Goal: Information Seeking & Learning: Learn about a topic

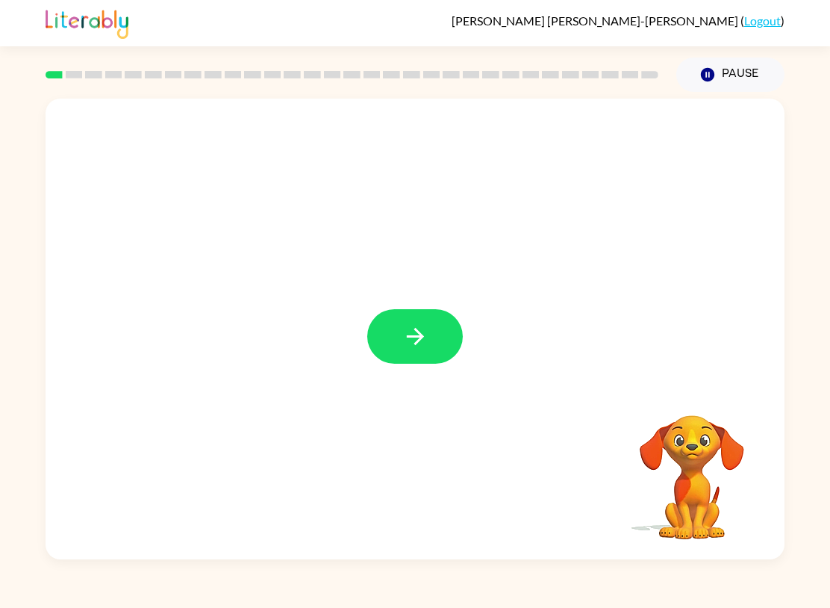
click at [421, 328] on icon "button" at bounding box center [415, 336] width 26 height 26
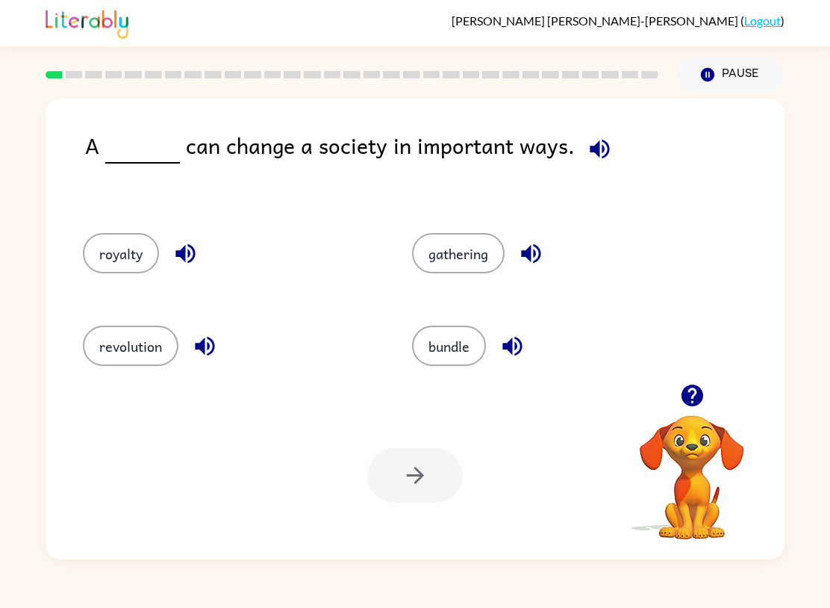
click at [124, 346] on button "revolution" at bounding box center [131, 345] width 96 height 40
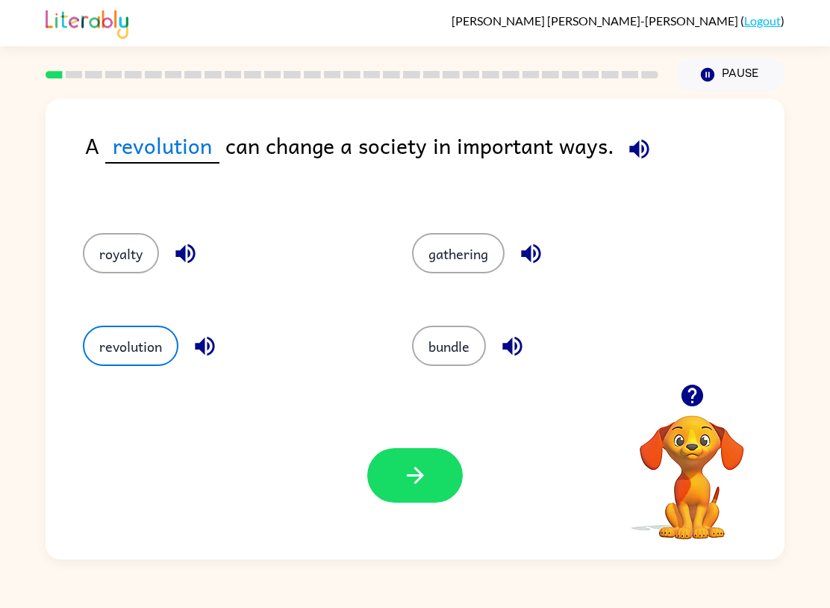
click at [429, 490] on button "button" at bounding box center [415, 475] width 96 height 54
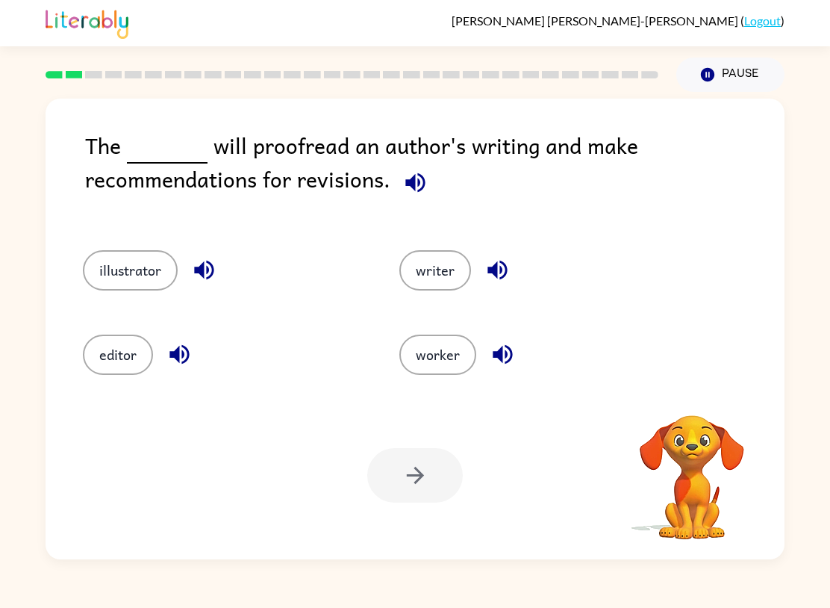
click at [678, 460] on video "Your browser must support playing .mp4 files to use Literably. Please try using…" at bounding box center [691, 466] width 149 height 149
click at [425, 187] on icon "button" at bounding box center [415, 182] width 26 height 26
click at [90, 269] on button "illustrator" at bounding box center [130, 270] width 95 height 40
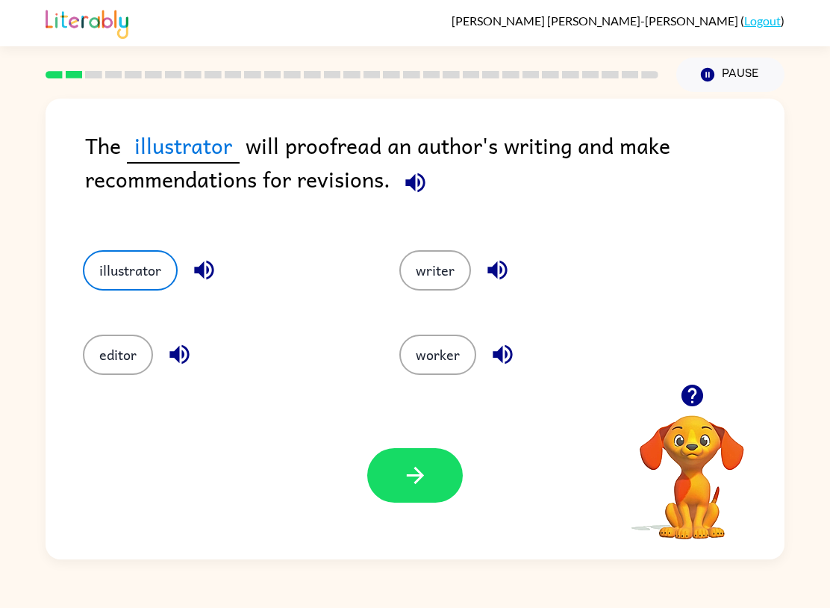
click at [450, 481] on button "button" at bounding box center [415, 475] width 96 height 54
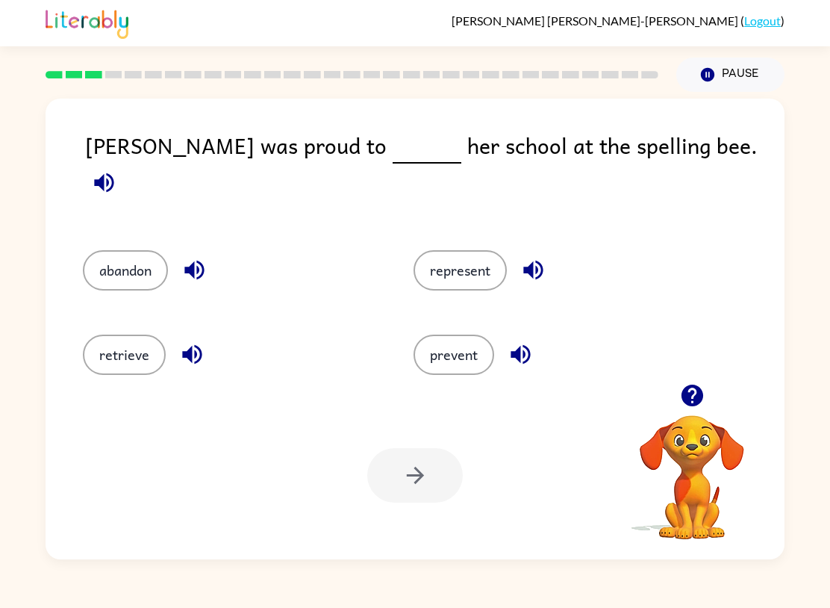
click at [477, 250] on button "represent" at bounding box center [460, 270] width 93 height 40
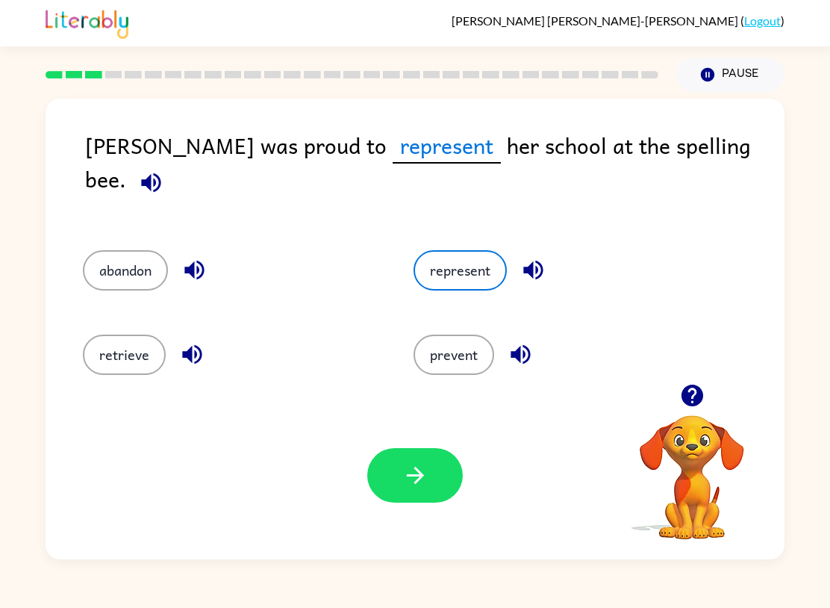
click at [426, 469] on icon "button" at bounding box center [415, 475] width 26 height 26
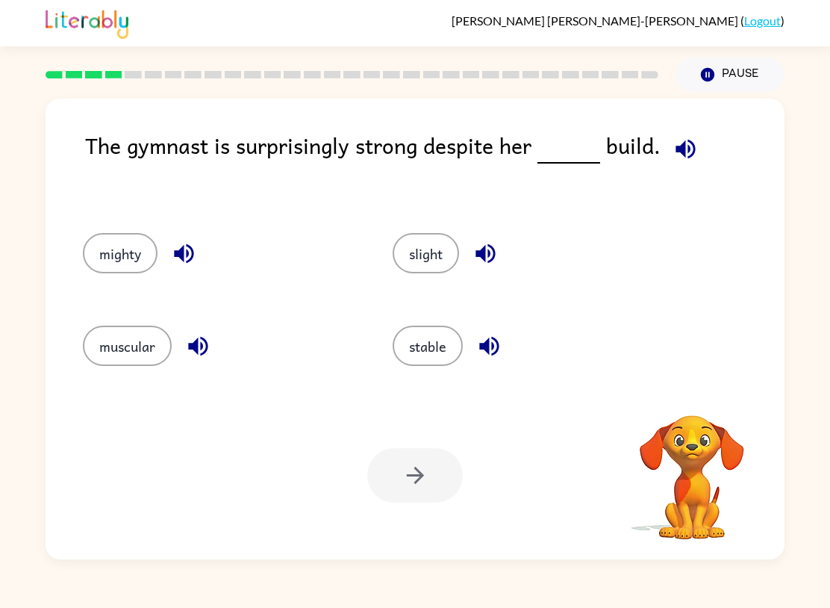
click at [120, 346] on button "muscular" at bounding box center [127, 345] width 89 height 40
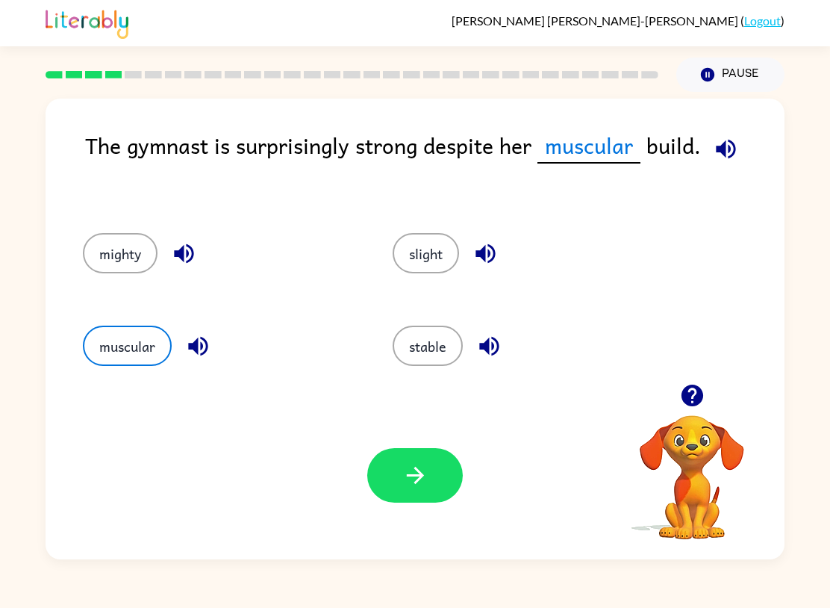
click at [392, 488] on button "button" at bounding box center [415, 475] width 96 height 54
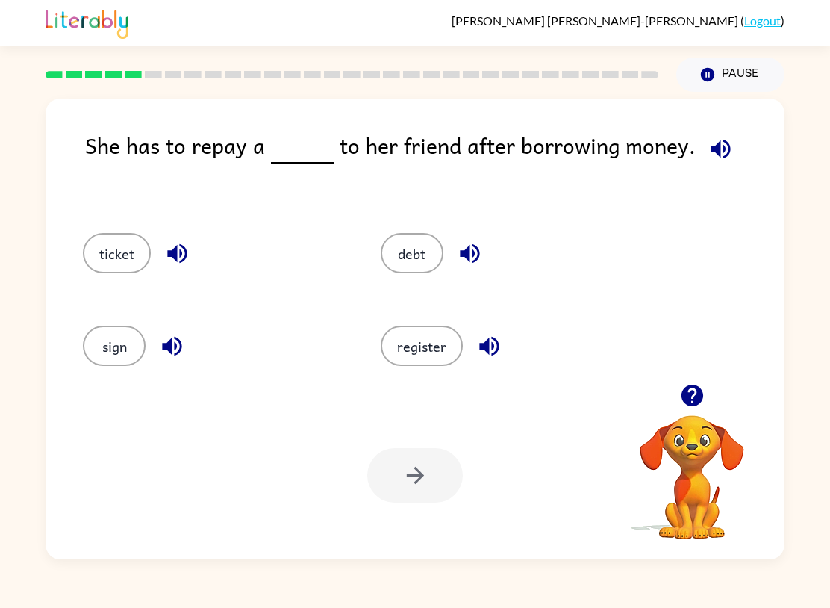
click at [404, 266] on button "debt" at bounding box center [412, 253] width 63 height 40
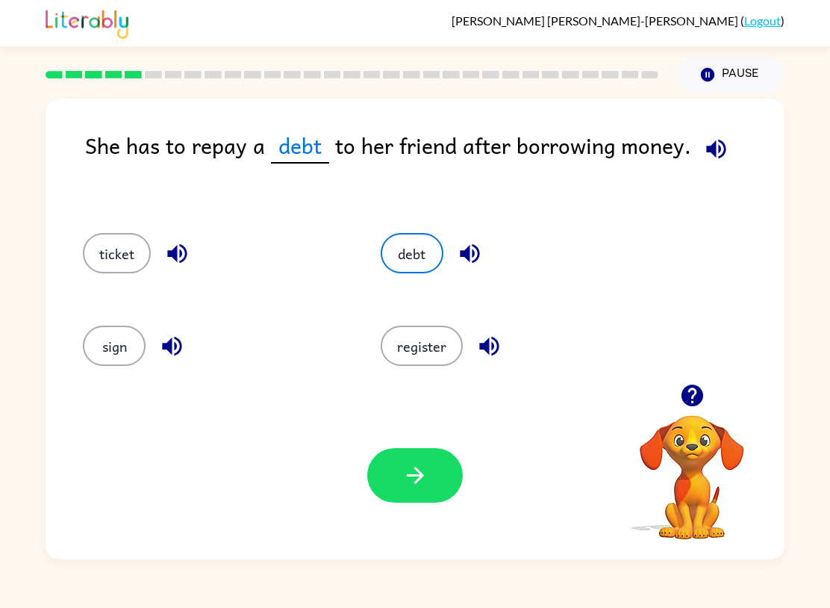
click at [428, 478] on button "button" at bounding box center [415, 475] width 96 height 54
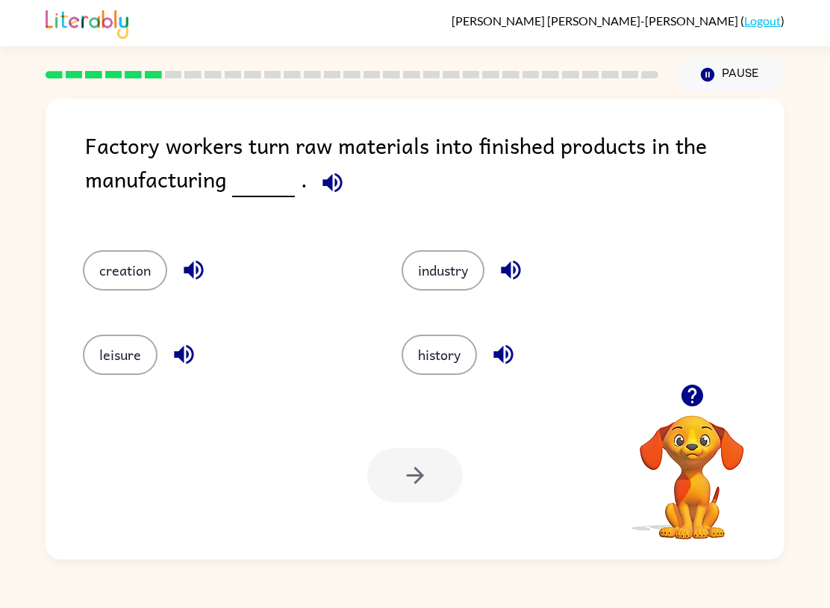
click at [440, 268] on button "industry" at bounding box center [443, 270] width 83 height 40
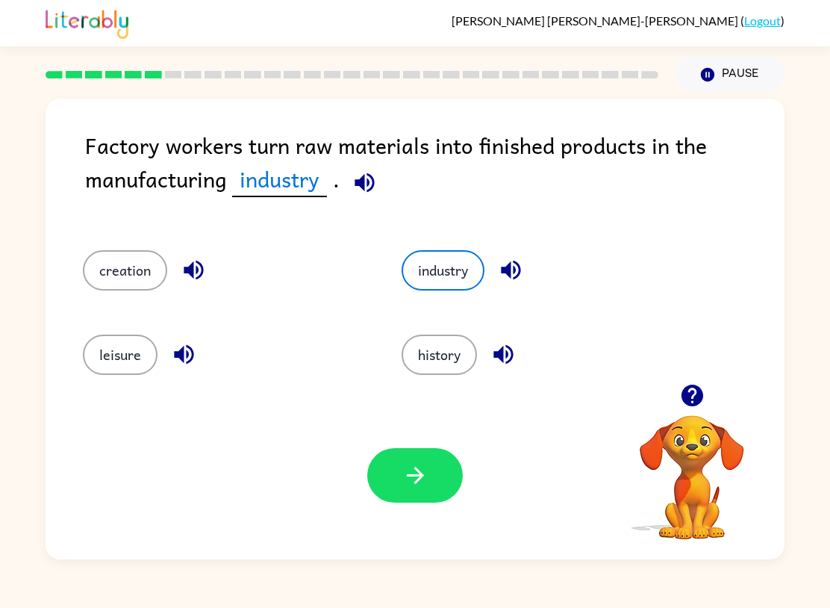
click at [110, 275] on button "creation" at bounding box center [125, 270] width 84 height 40
click at [434, 365] on button "history" at bounding box center [439, 354] width 75 height 40
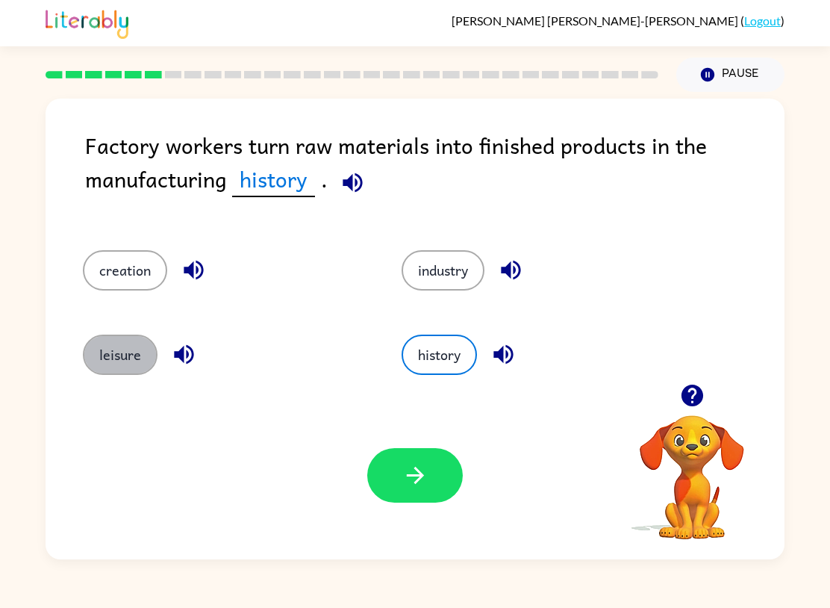
click at [94, 349] on button "leisure" at bounding box center [120, 354] width 75 height 40
click at [94, 275] on button "creation" at bounding box center [125, 270] width 84 height 40
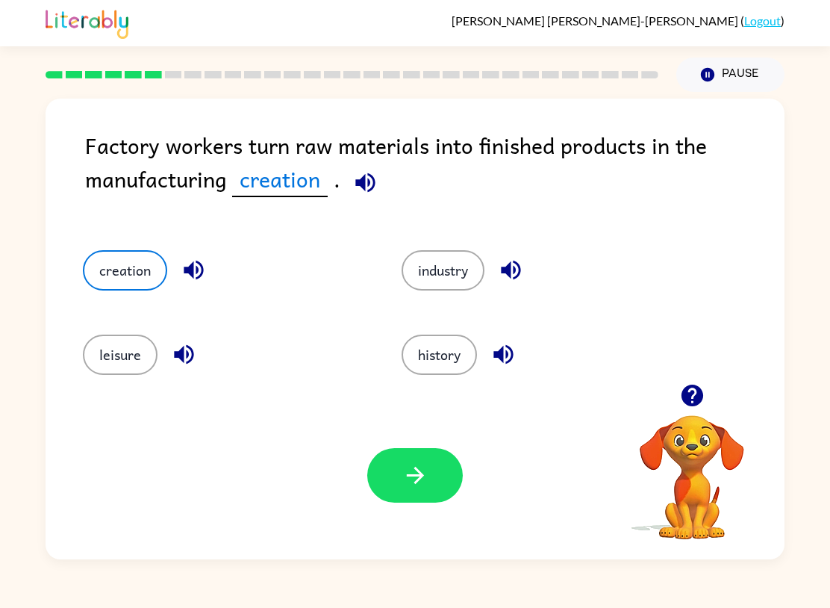
click at [428, 477] on button "button" at bounding box center [415, 475] width 96 height 54
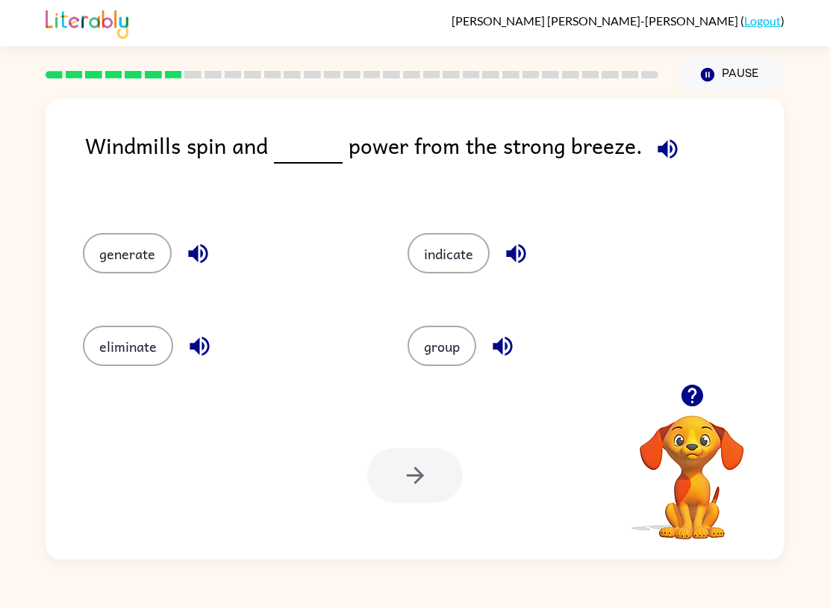
click at [114, 263] on button "generate" at bounding box center [127, 253] width 89 height 40
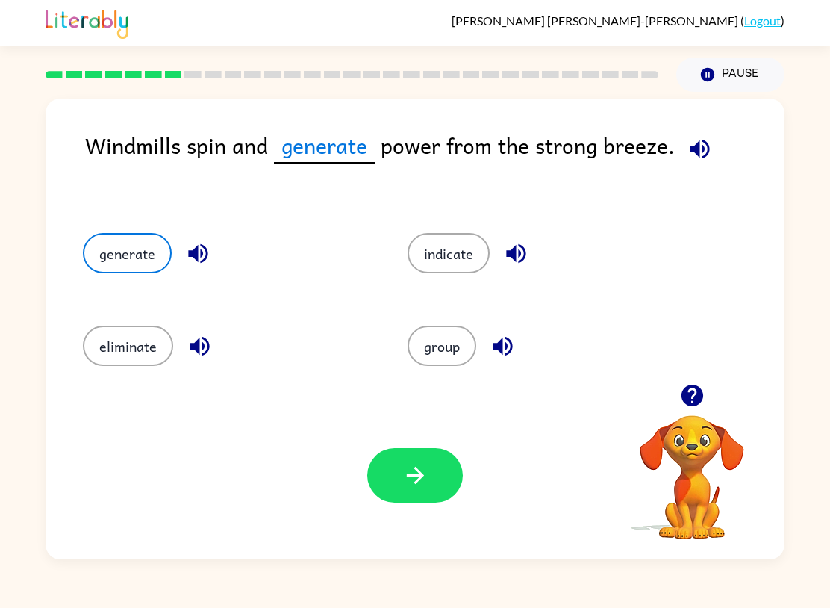
click at [416, 484] on icon "button" at bounding box center [414, 475] width 17 height 17
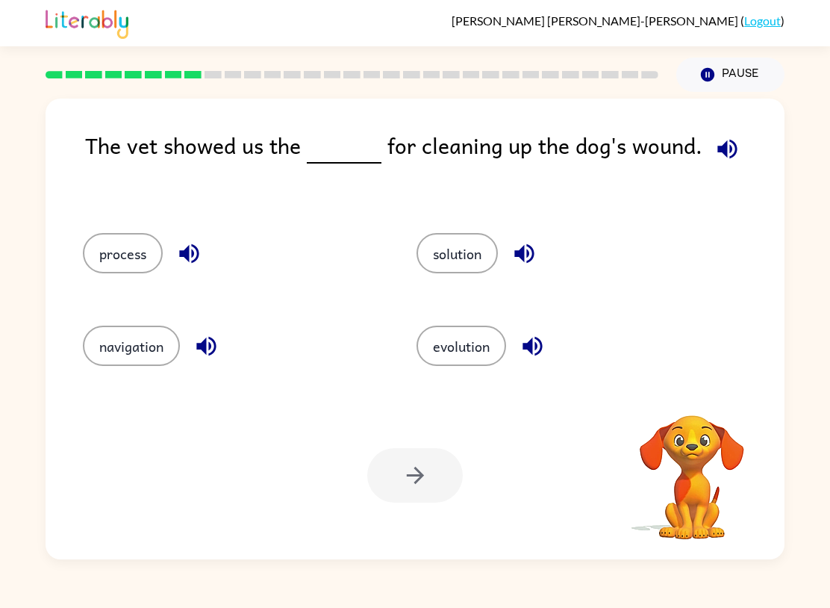
click at [116, 266] on button "process" at bounding box center [123, 253] width 80 height 40
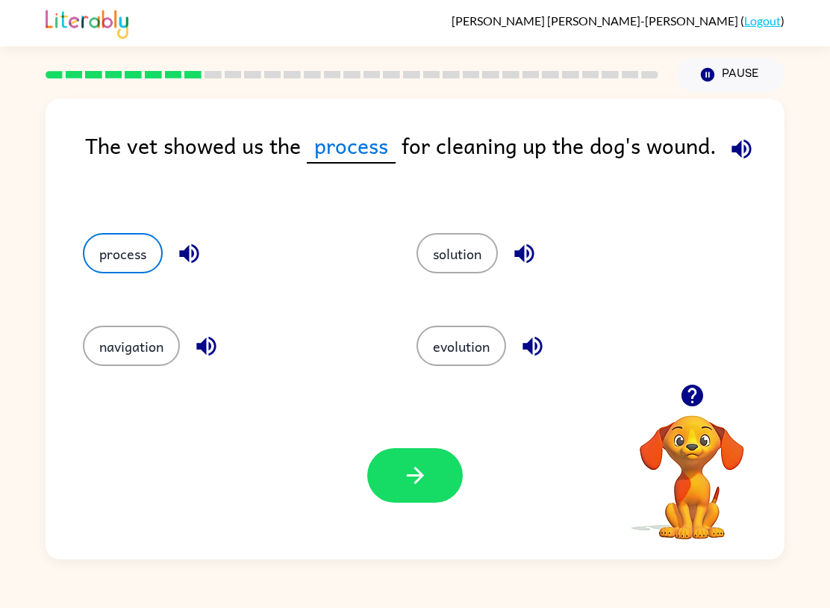
click at [438, 459] on button "button" at bounding box center [415, 475] width 96 height 54
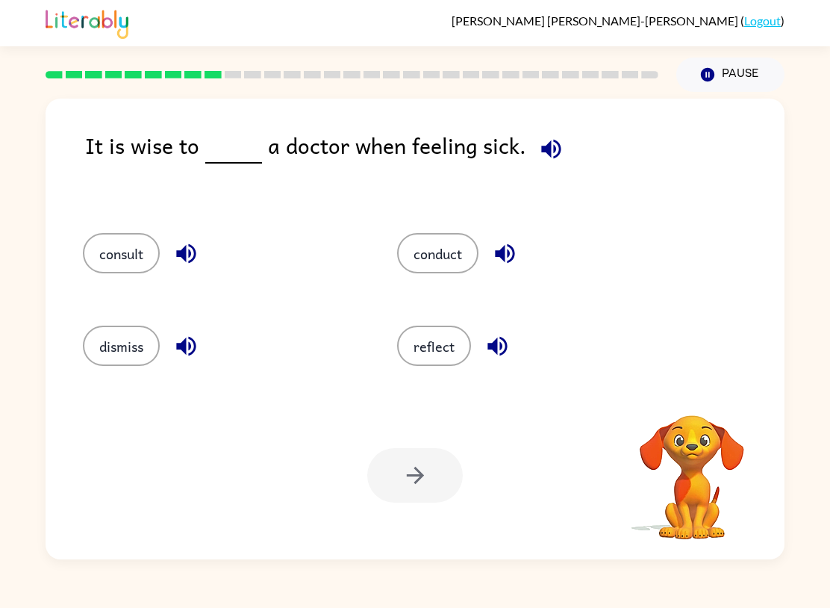
click at [114, 266] on button "consult" at bounding box center [121, 253] width 77 height 40
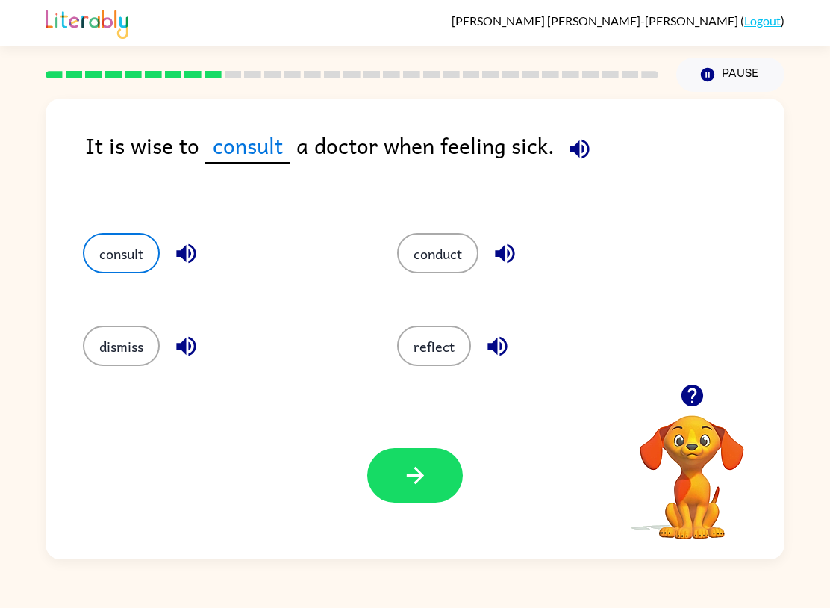
click at [421, 486] on icon "button" at bounding box center [415, 475] width 26 height 26
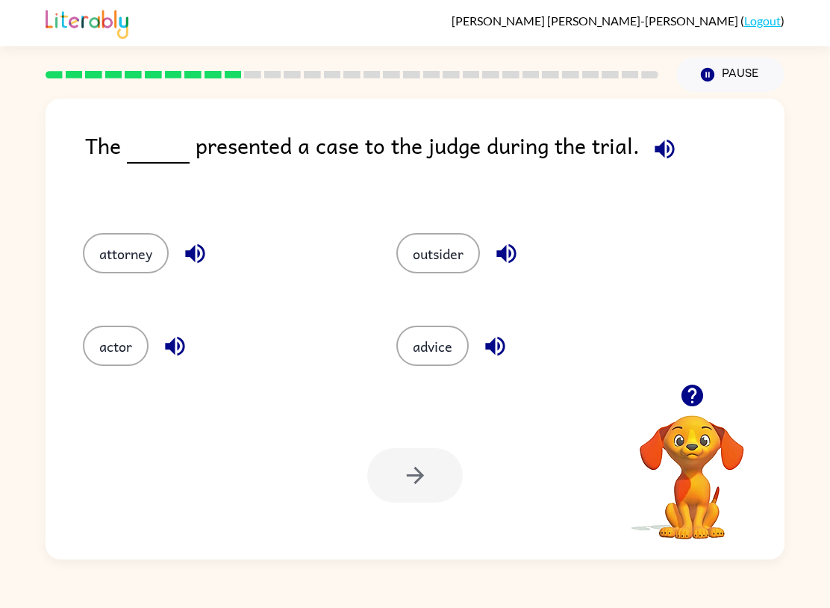
click at [194, 258] on icon "button" at bounding box center [194, 253] width 19 height 19
click at [125, 239] on button "attorney" at bounding box center [126, 253] width 86 height 40
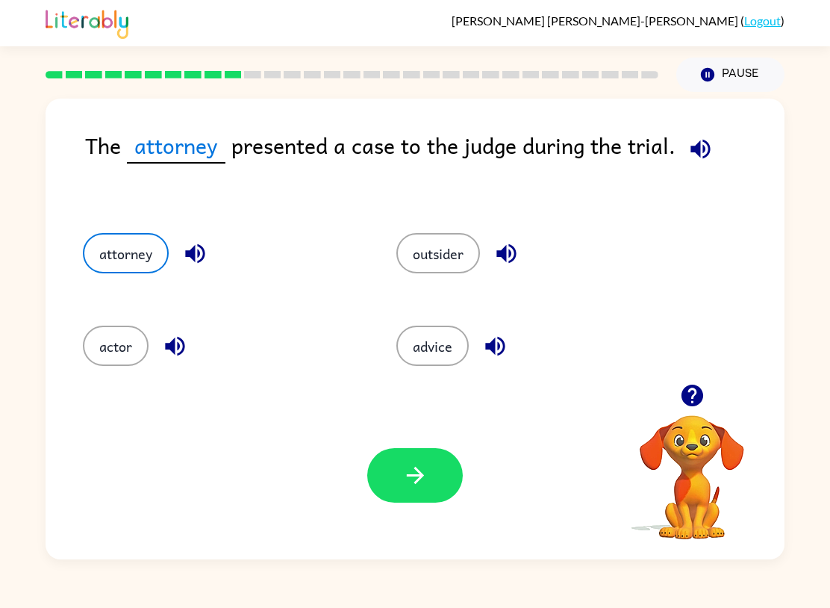
click at [436, 269] on button "outsider" at bounding box center [438, 253] width 84 height 40
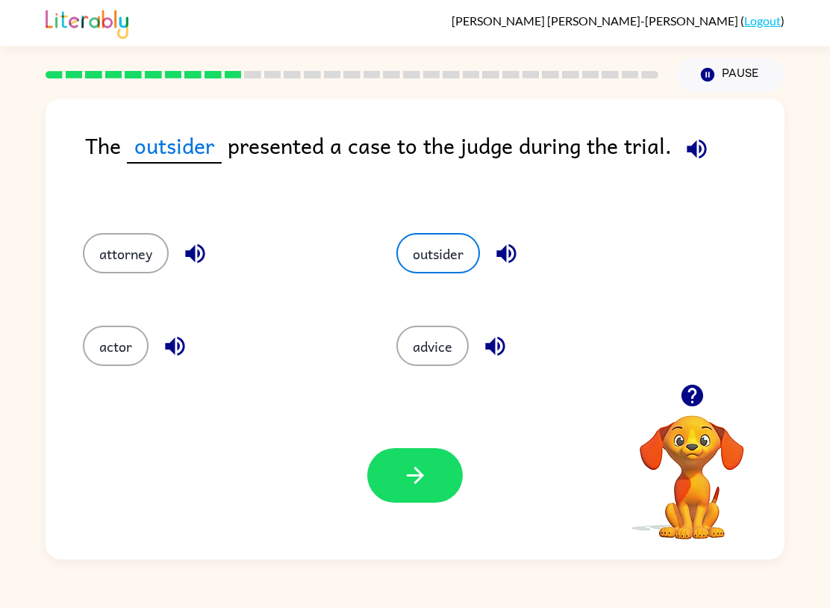
click at [412, 462] on button "button" at bounding box center [415, 475] width 96 height 54
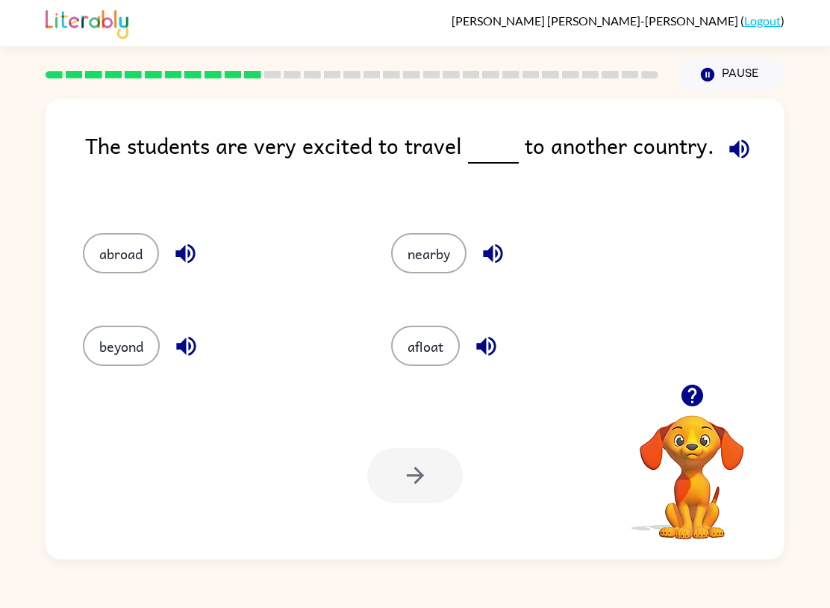
click at [423, 352] on button "afloat" at bounding box center [425, 345] width 69 height 40
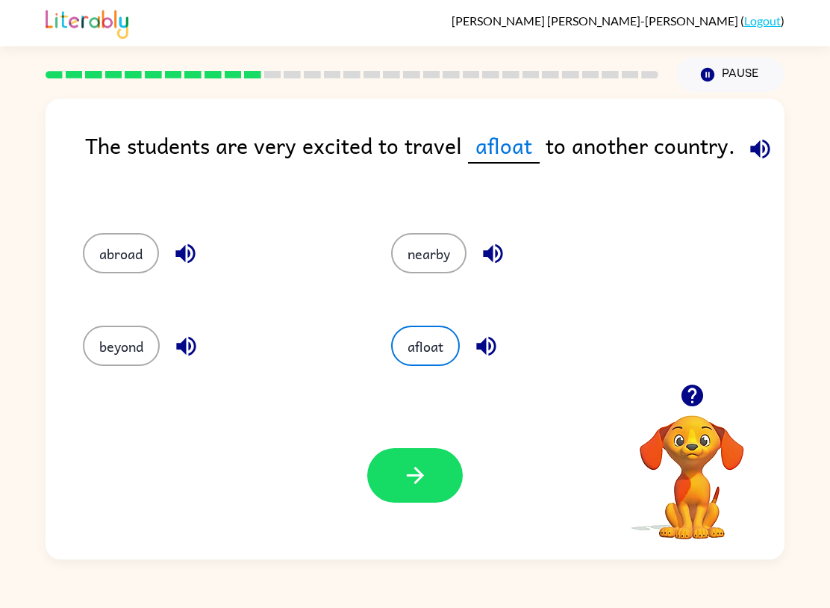
click at [430, 483] on button "button" at bounding box center [415, 475] width 96 height 54
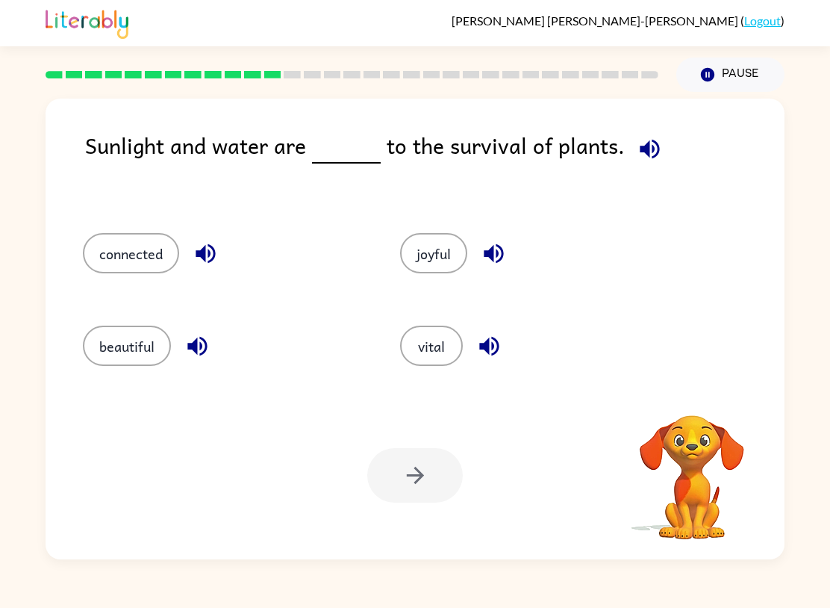
click at [116, 269] on button "connected" at bounding box center [131, 253] width 96 height 40
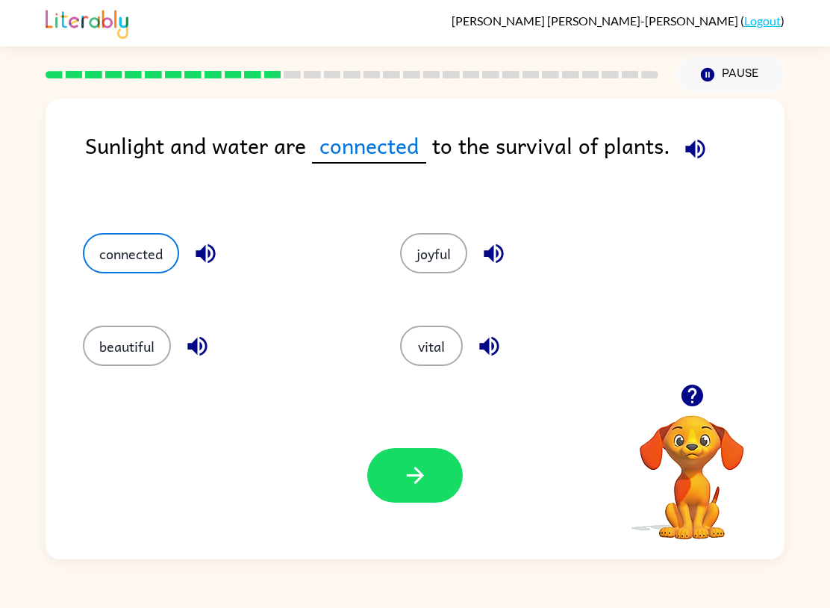
click at [445, 258] on button "joyful" at bounding box center [433, 253] width 67 height 40
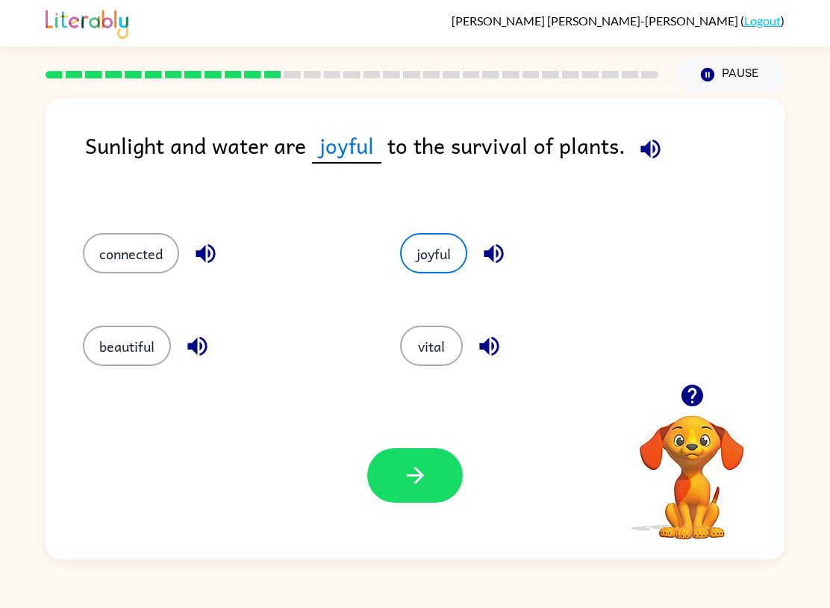
click at [428, 348] on button "vital" at bounding box center [431, 345] width 63 height 40
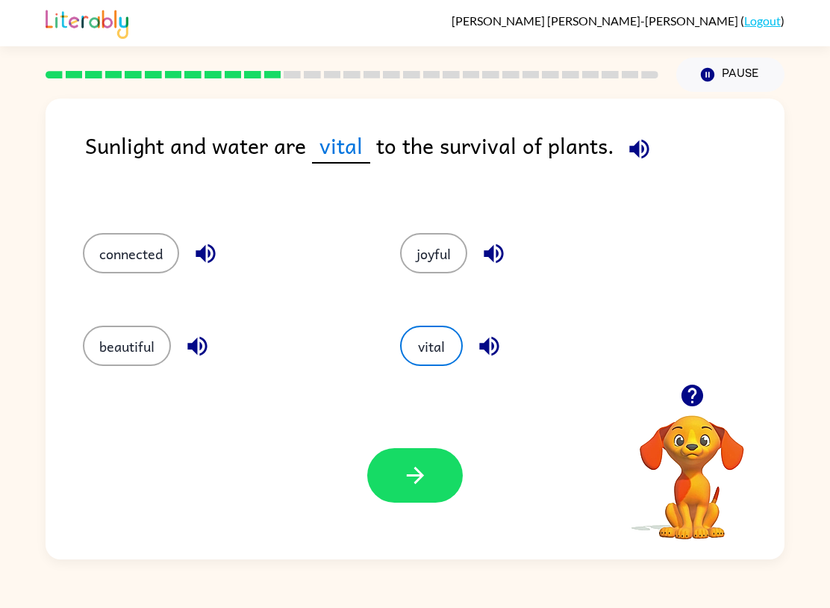
click at [435, 476] on button "button" at bounding box center [415, 475] width 96 height 54
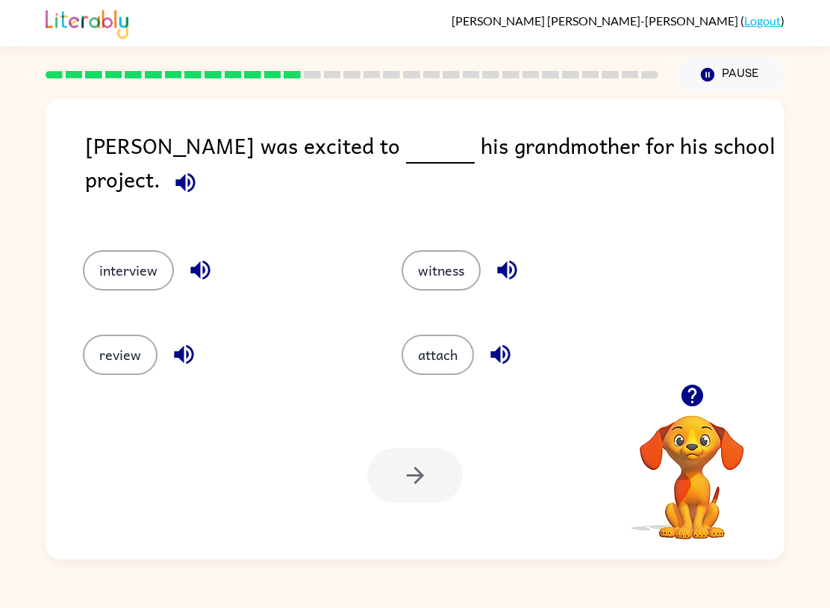
click at [107, 262] on button "interview" at bounding box center [128, 270] width 91 height 40
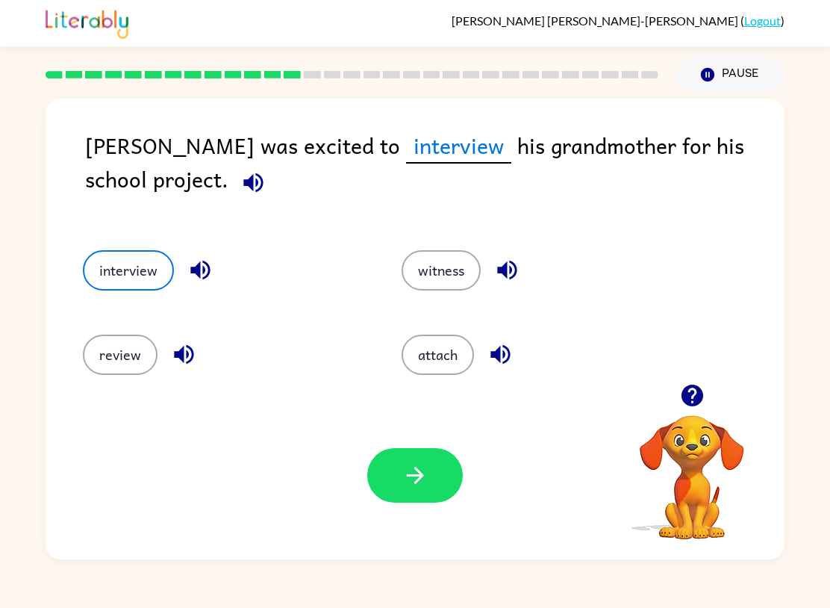
click at [444, 455] on button "button" at bounding box center [415, 475] width 96 height 54
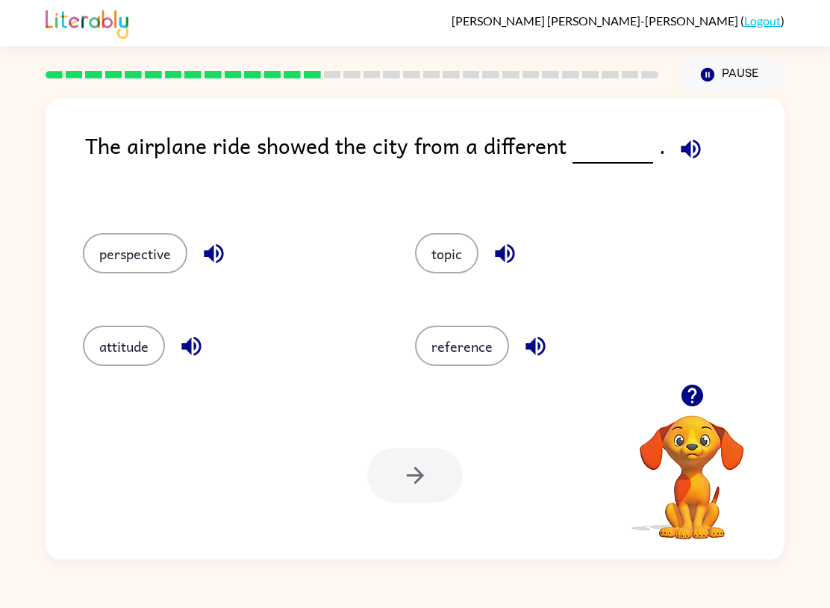
click at [112, 245] on button "perspective" at bounding box center [135, 253] width 105 height 40
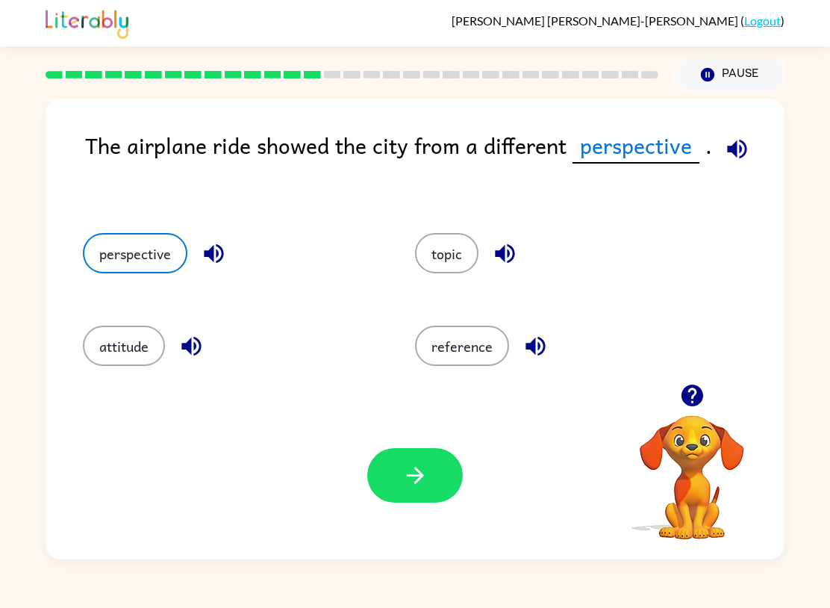
click at [417, 472] on icon "button" at bounding box center [415, 475] width 26 height 26
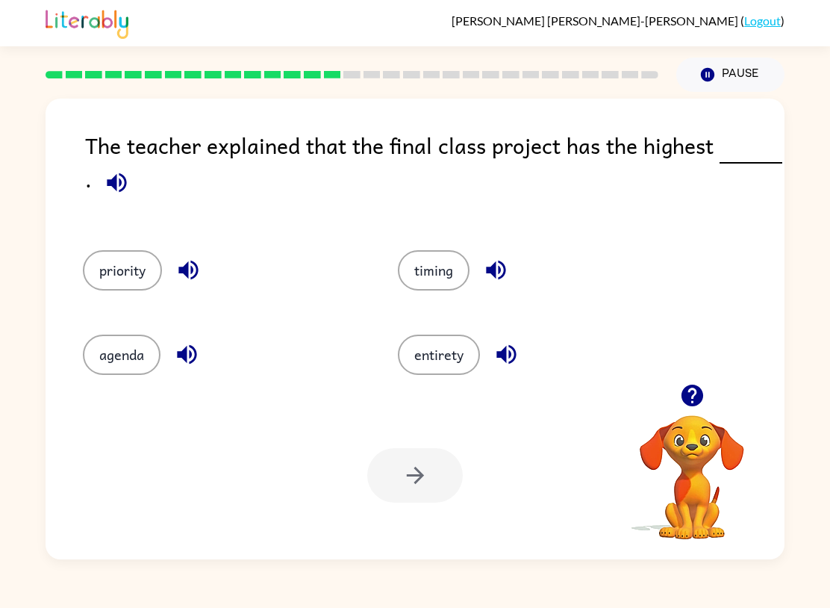
click at [113, 271] on button "priority" at bounding box center [122, 270] width 79 height 40
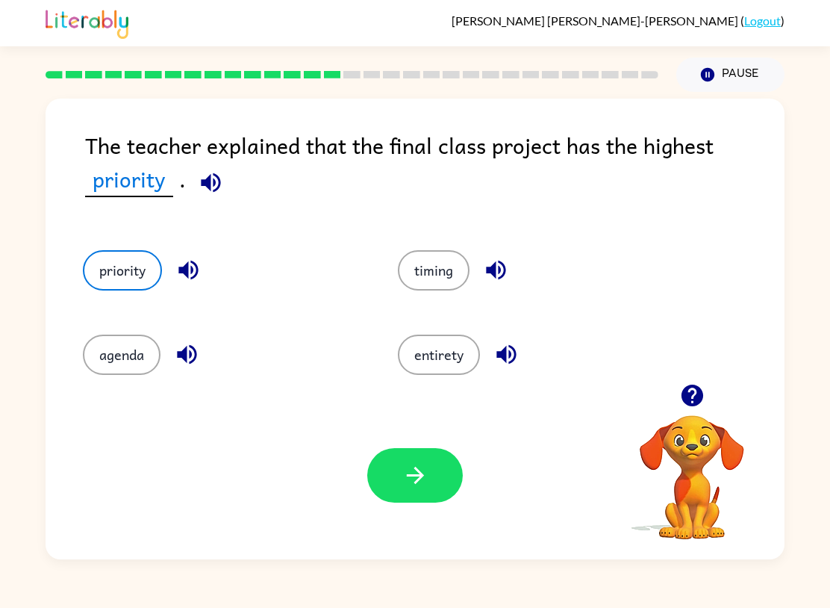
click at [379, 492] on button "button" at bounding box center [415, 475] width 96 height 54
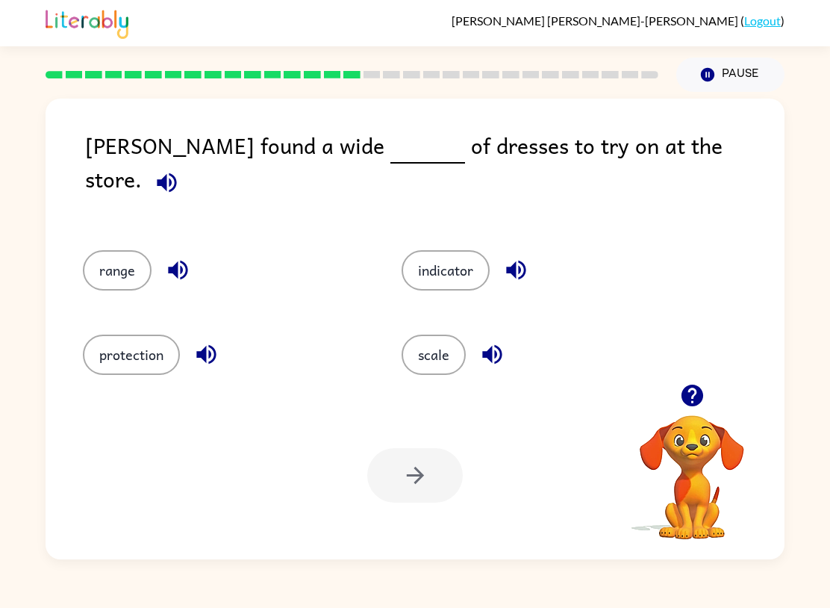
click at [109, 266] on button "range" at bounding box center [117, 270] width 69 height 40
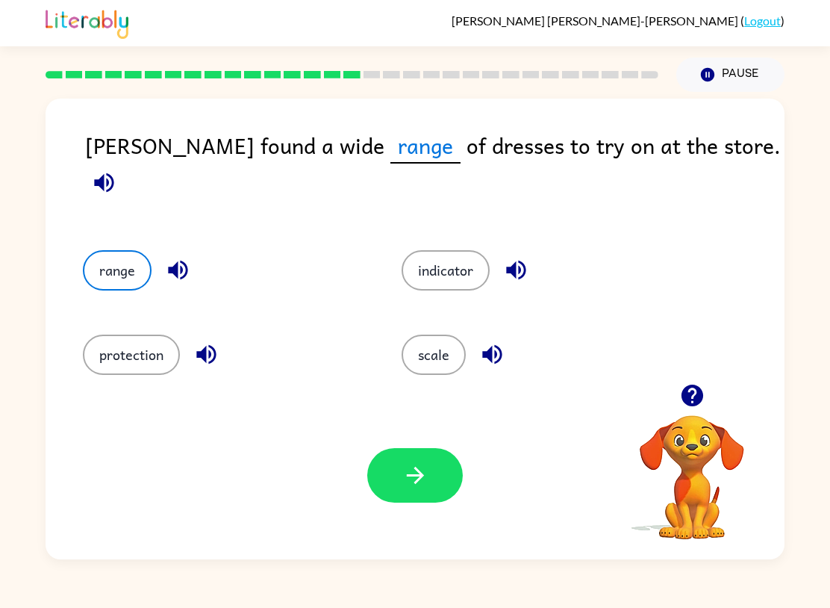
click at [387, 452] on button "button" at bounding box center [415, 475] width 96 height 54
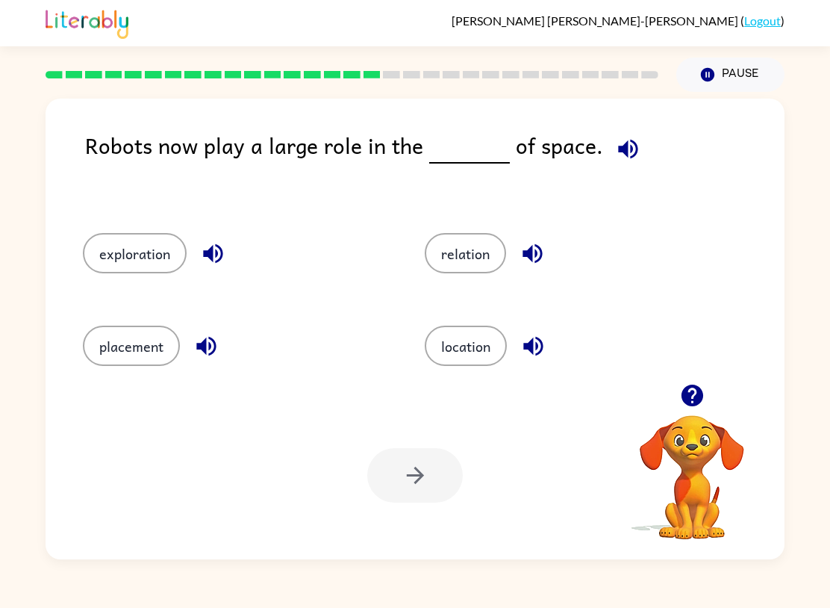
click at [96, 252] on button "exploration" at bounding box center [135, 253] width 104 height 40
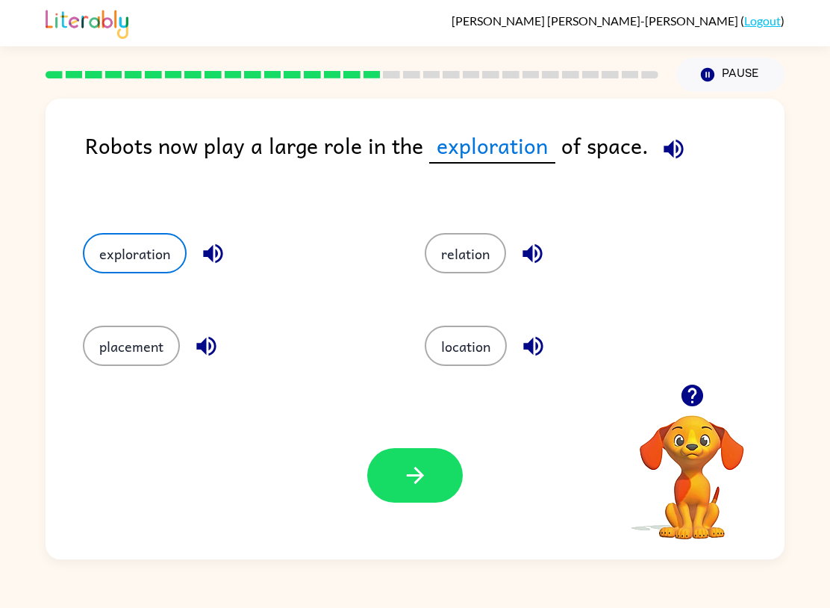
click at [407, 479] on icon "button" at bounding box center [415, 475] width 26 height 26
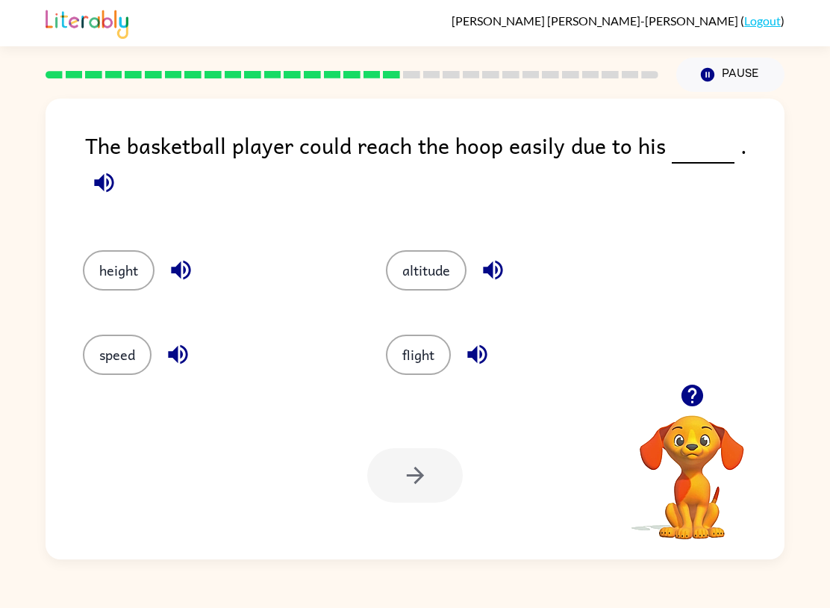
click at [443, 267] on button "altitude" at bounding box center [426, 270] width 81 height 40
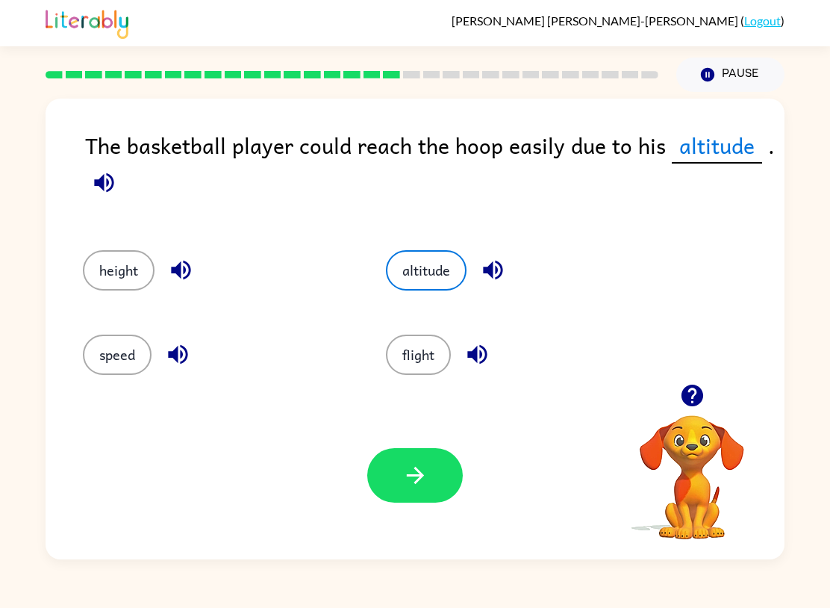
click at [426, 474] on icon "button" at bounding box center [415, 475] width 26 height 26
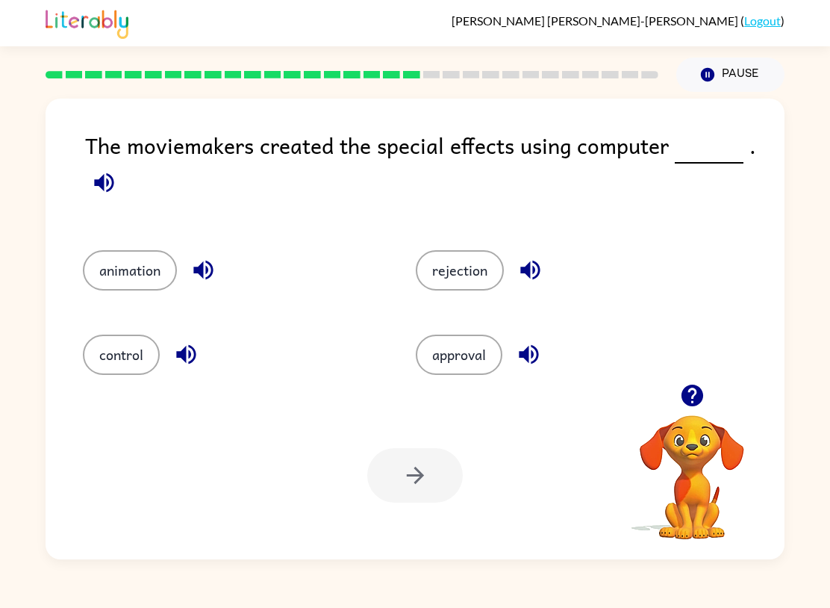
click at [419, 84] on div at bounding box center [352, 75] width 631 height 52
click at [405, 75] on rect at bounding box center [411, 74] width 17 height 7
click at [112, 270] on button "animation" at bounding box center [130, 270] width 94 height 40
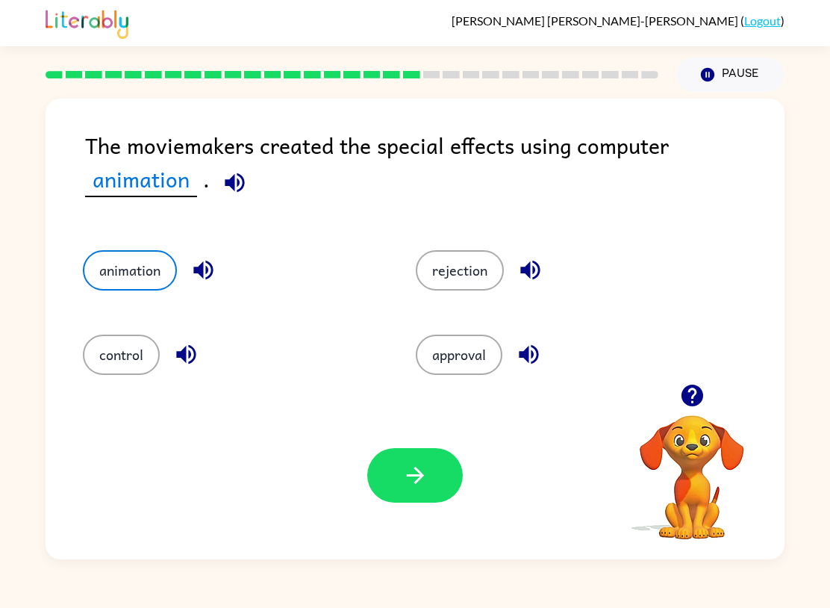
click at [434, 476] on button "button" at bounding box center [415, 475] width 96 height 54
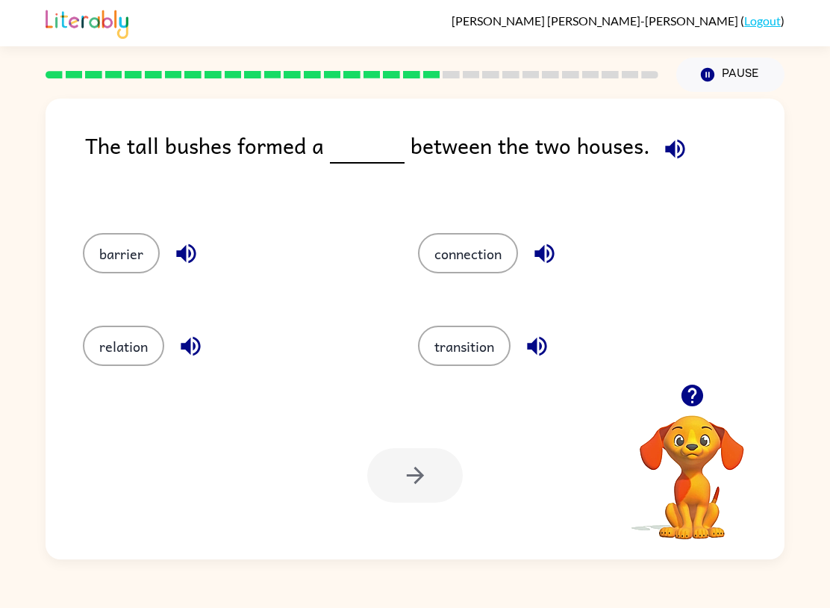
click at [119, 263] on button "barrier" at bounding box center [121, 253] width 77 height 40
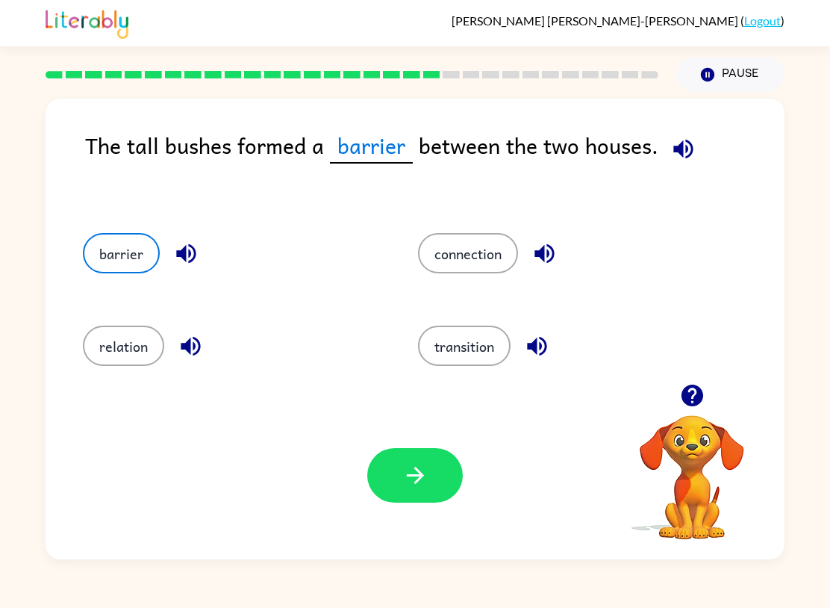
click at [433, 476] on button "button" at bounding box center [415, 475] width 96 height 54
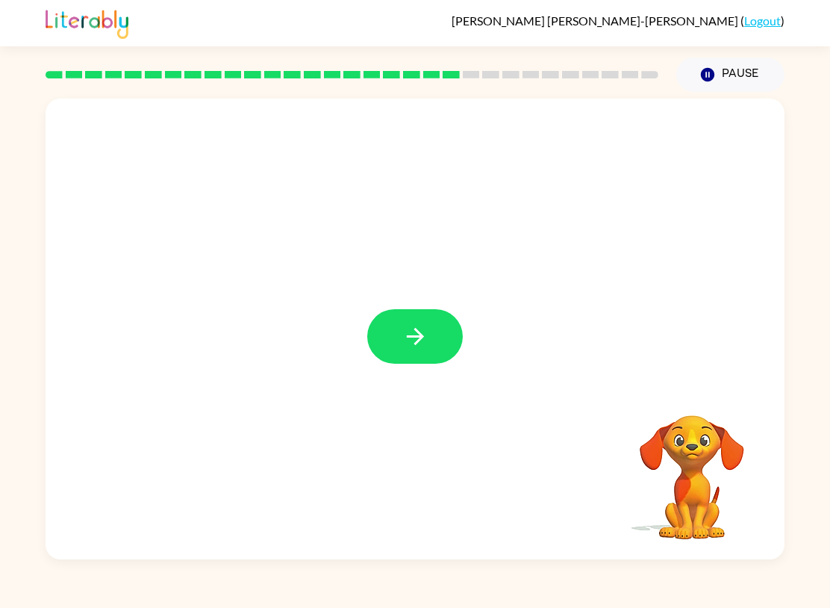
click at [461, 341] on button "button" at bounding box center [415, 336] width 96 height 54
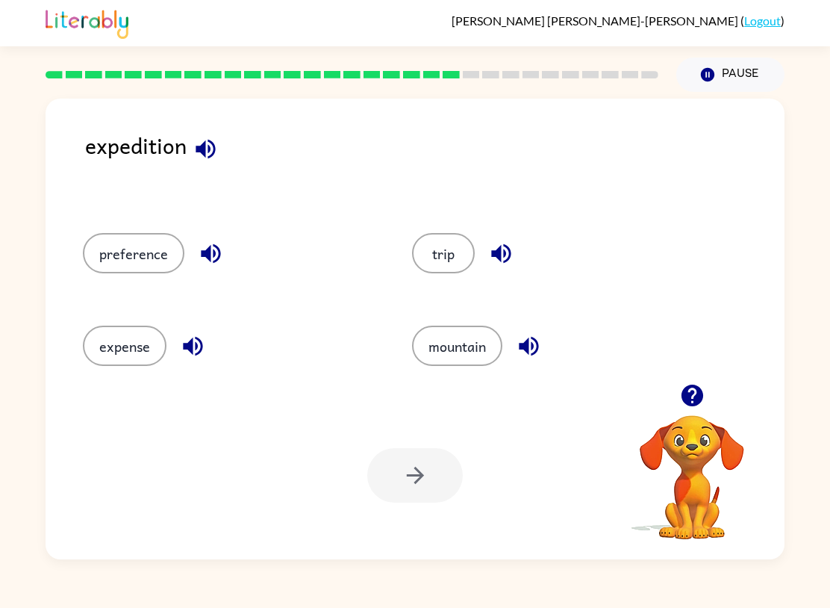
click at [448, 255] on button "trip" at bounding box center [443, 253] width 63 height 40
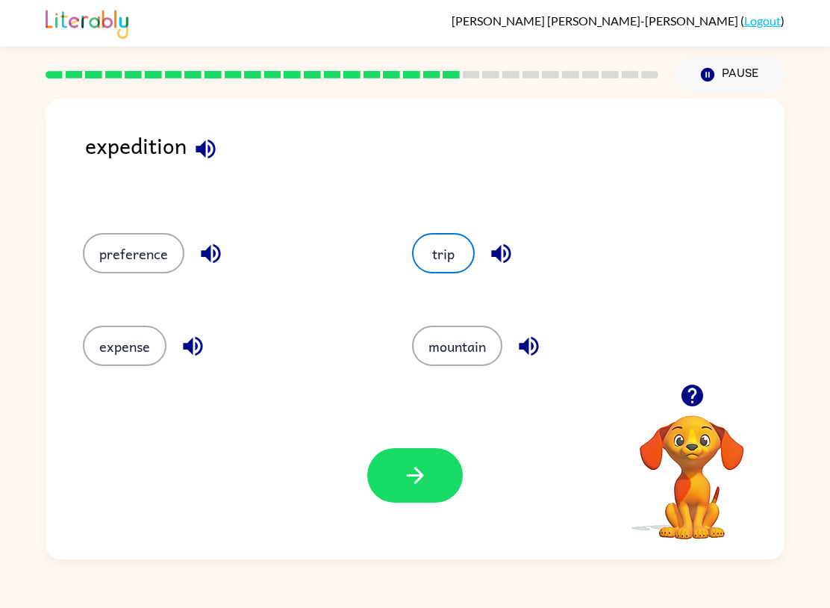
click at [414, 474] on icon "button" at bounding box center [415, 475] width 26 height 26
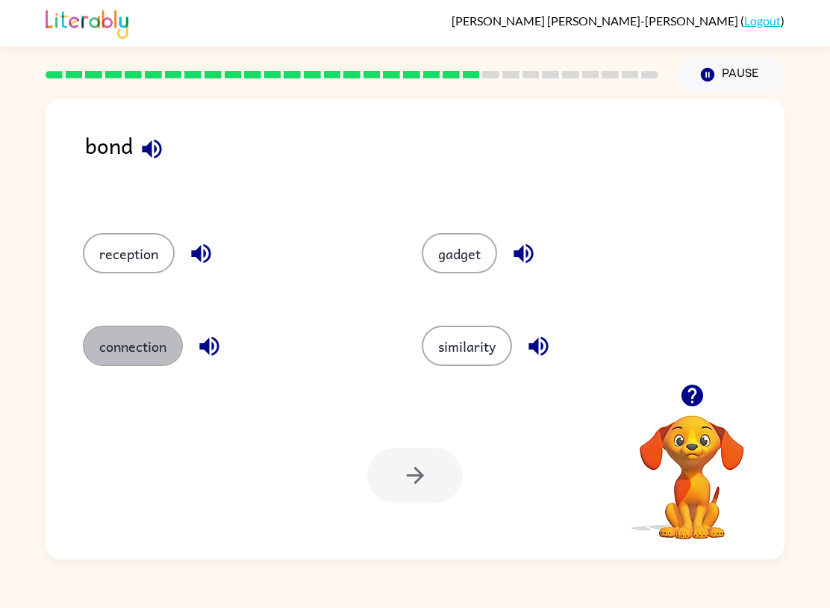
click at [108, 343] on button "connection" at bounding box center [133, 345] width 100 height 40
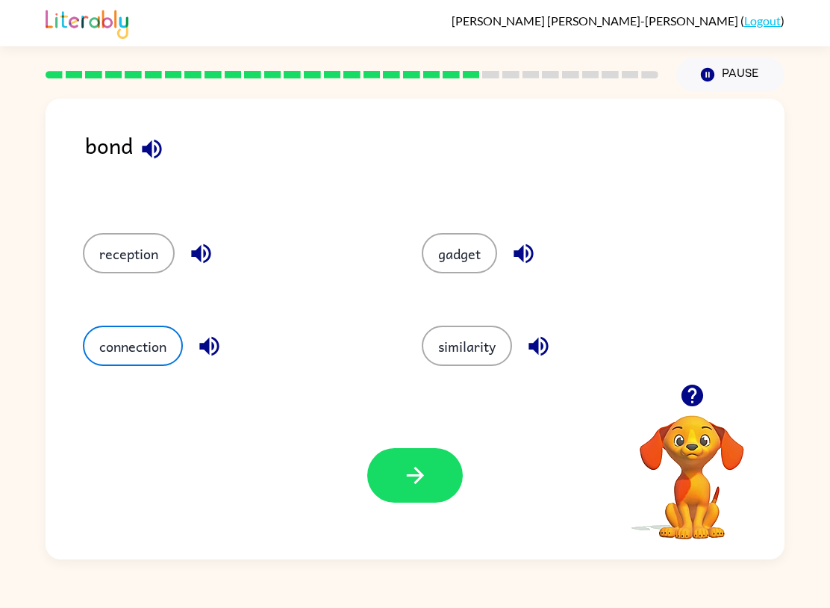
click at [433, 502] on button "button" at bounding box center [415, 475] width 96 height 54
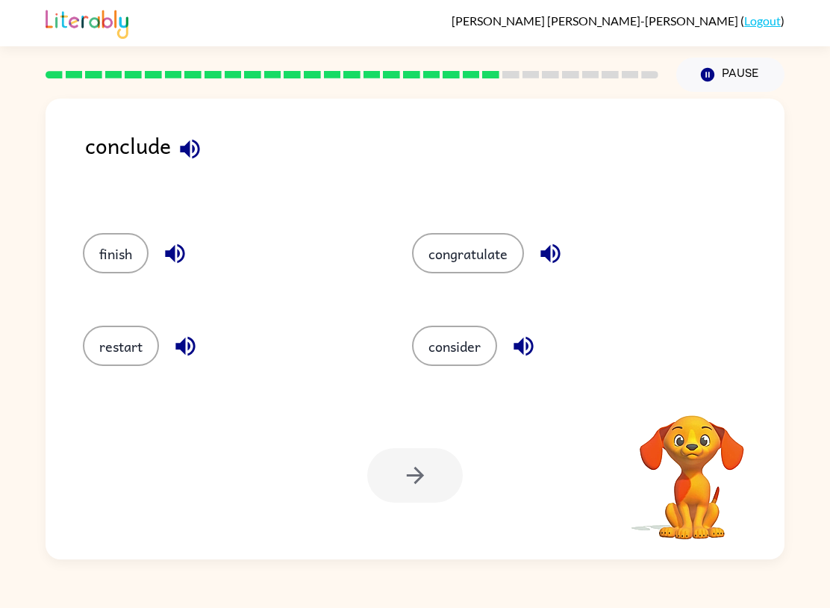
click at [105, 256] on button "finish" at bounding box center [116, 253] width 66 height 40
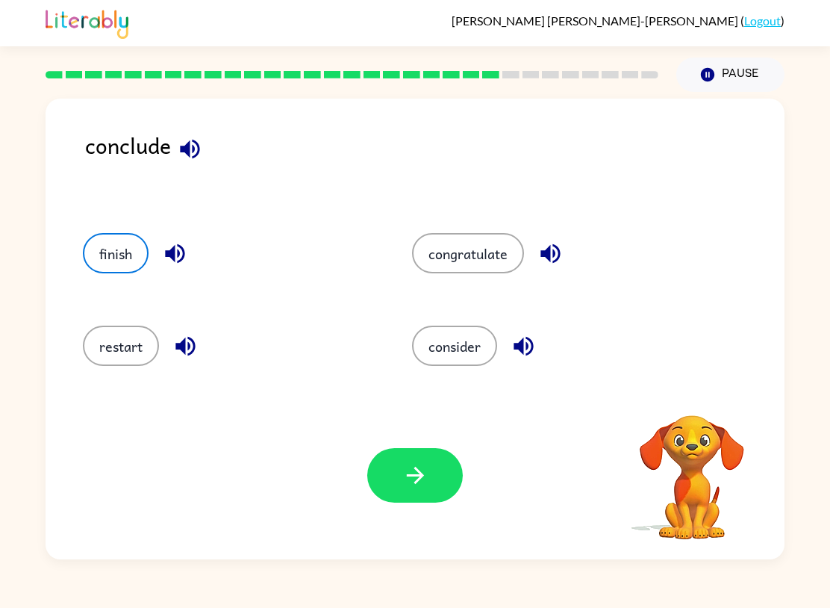
click at [428, 477] on button "button" at bounding box center [415, 475] width 96 height 54
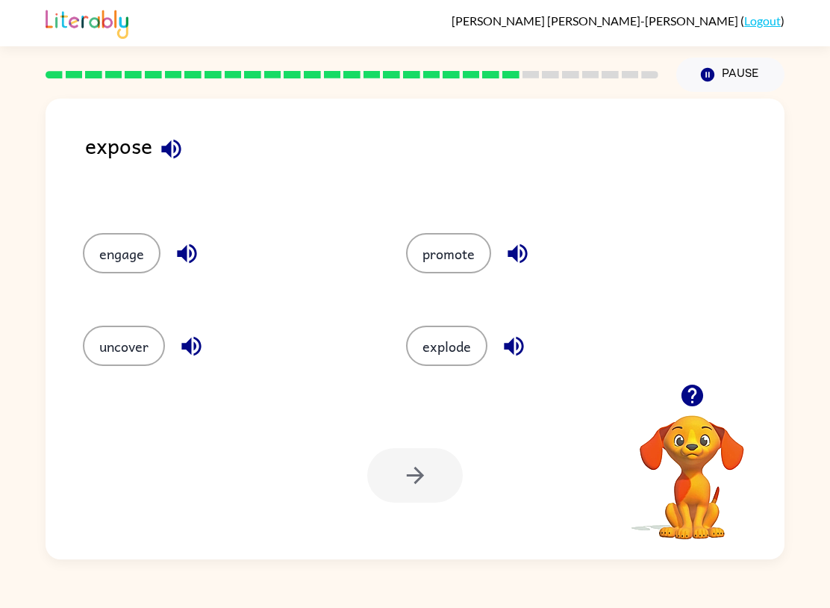
click at [107, 353] on button "uncover" at bounding box center [124, 345] width 82 height 40
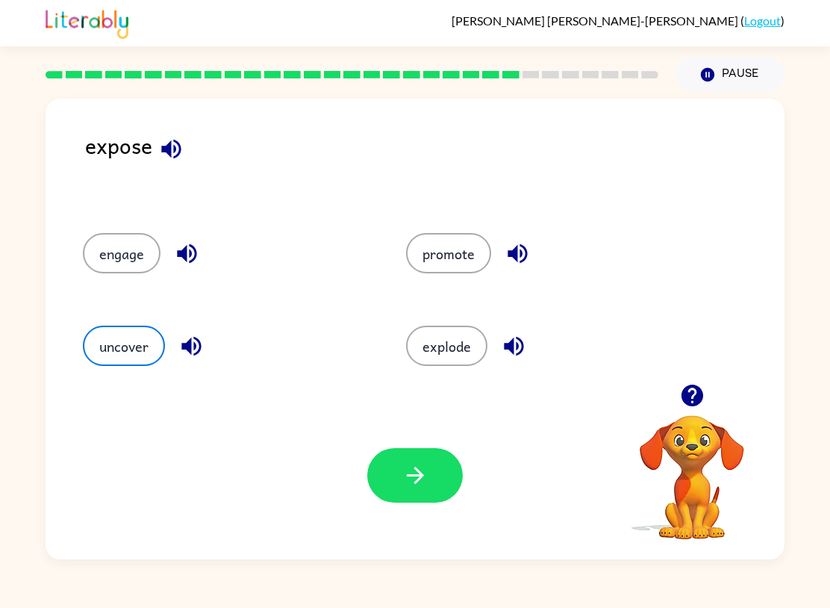
click at [432, 481] on button "button" at bounding box center [415, 475] width 96 height 54
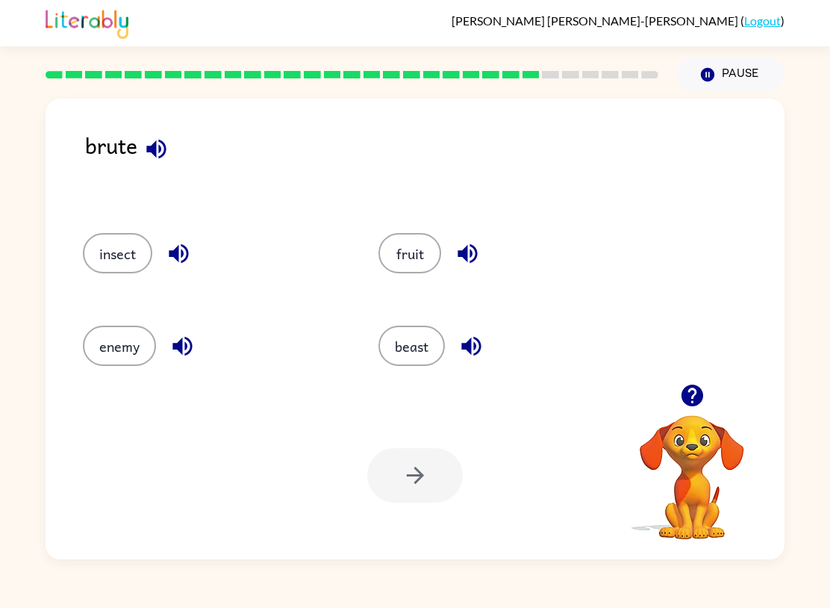
click at [694, 395] on icon "button" at bounding box center [692, 395] width 26 height 26
click at [110, 356] on button "enemy" at bounding box center [119, 345] width 73 height 40
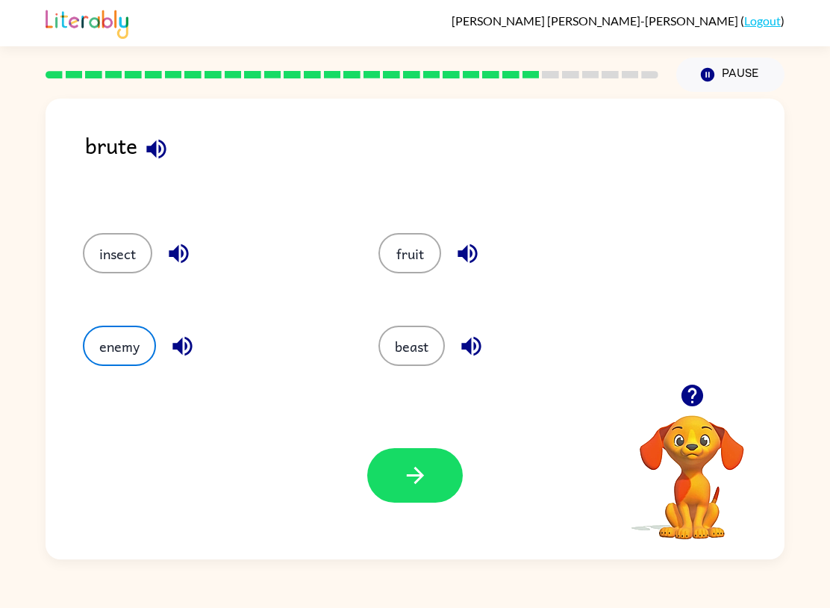
click at [423, 491] on button "button" at bounding box center [415, 475] width 96 height 54
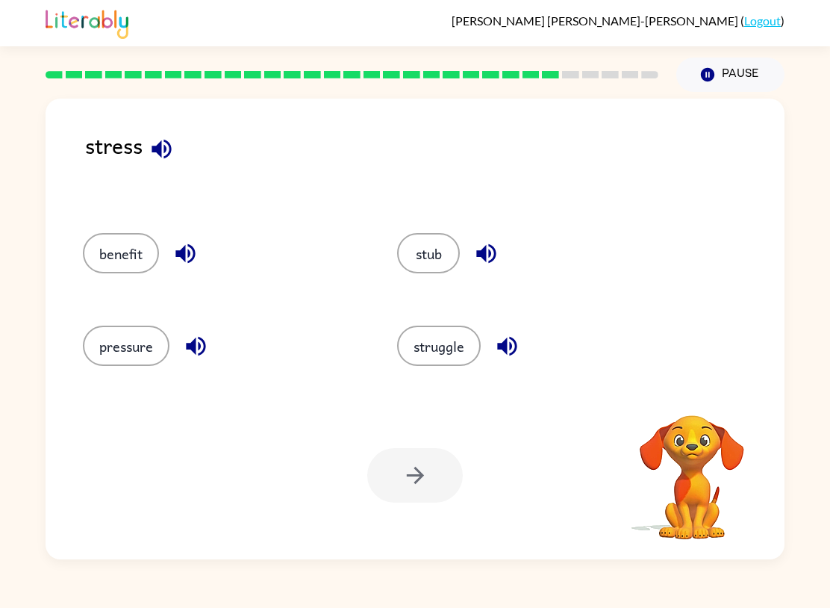
click at [454, 352] on button "struggle" at bounding box center [439, 345] width 84 height 40
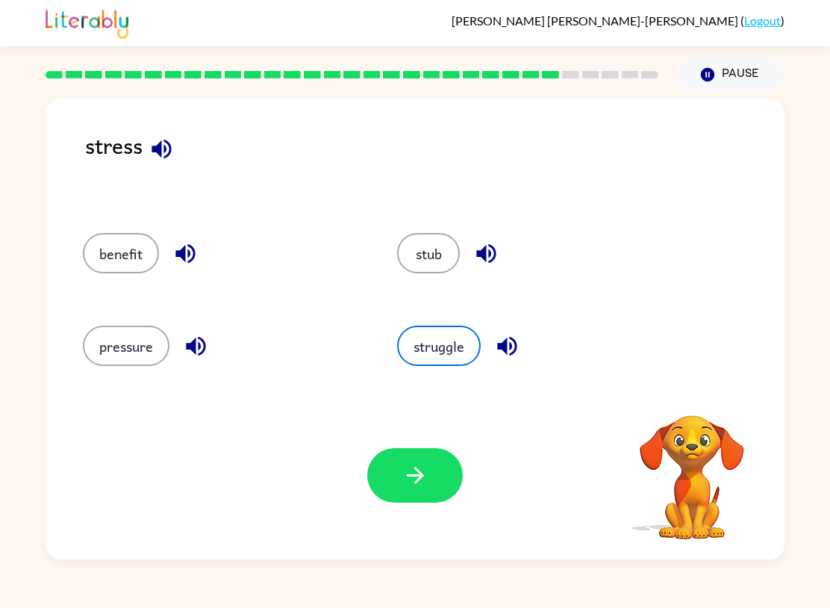
click at [121, 350] on button "pressure" at bounding box center [126, 345] width 87 height 40
click at [415, 468] on icon "button" at bounding box center [414, 475] width 17 height 17
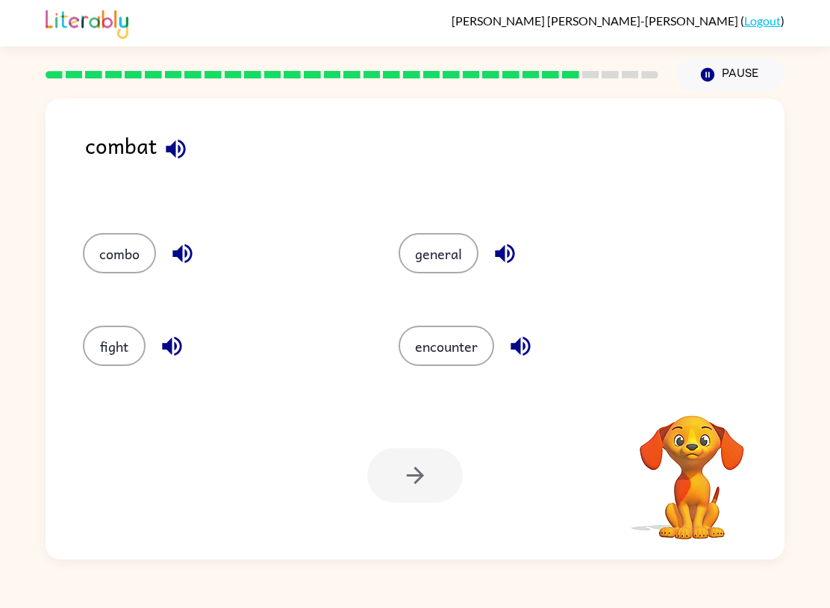
click at [122, 357] on button "fight" at bounding box center [114, 345] width 63 height 40
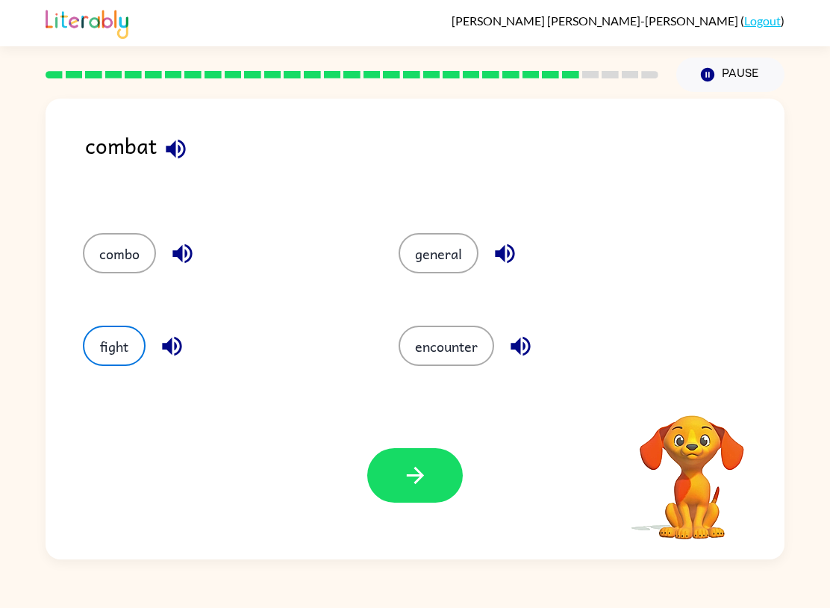
click at [412, 488] on icon "button" at bounding box center [415, 475] width 26 height 26
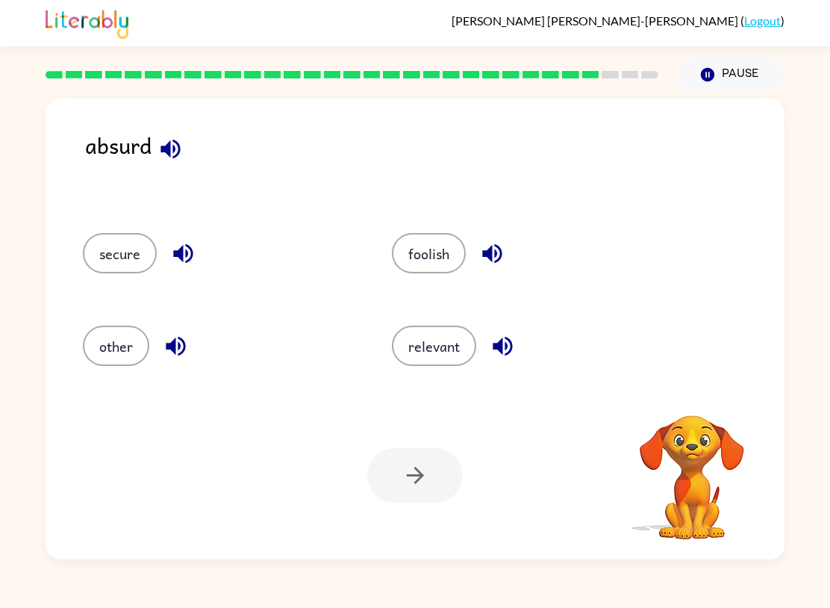
click at [430, 264] on button "foolish" at bounding box center [429, 253] width 74 height 40
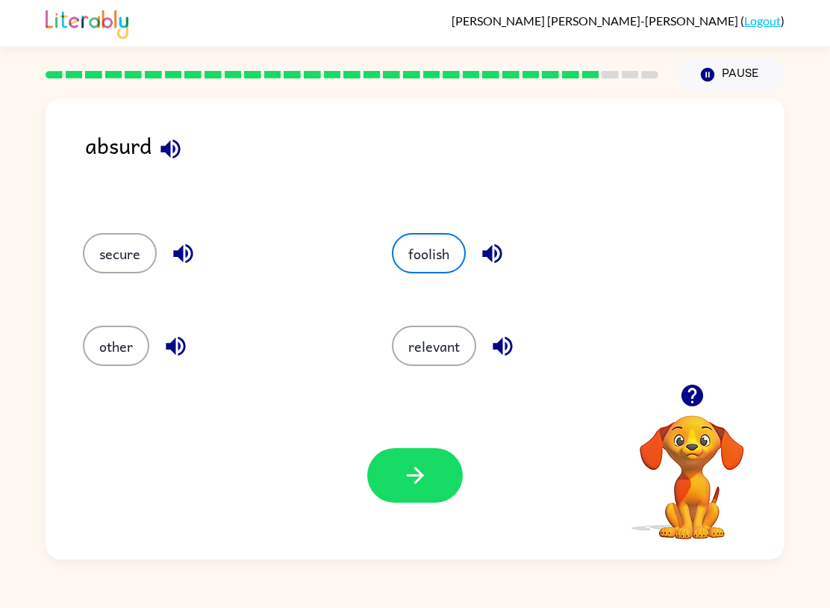
click at [411, 470] on icon "button" at bounding box center [415, 475] width 26 height 26
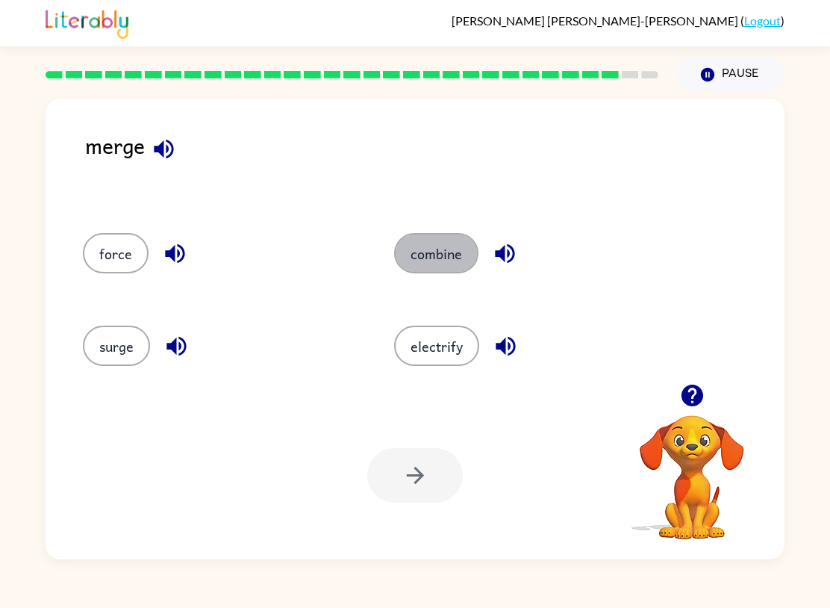
click at [422, 254] on button "combine" at bounding box center [436, 253] width 84 height 40
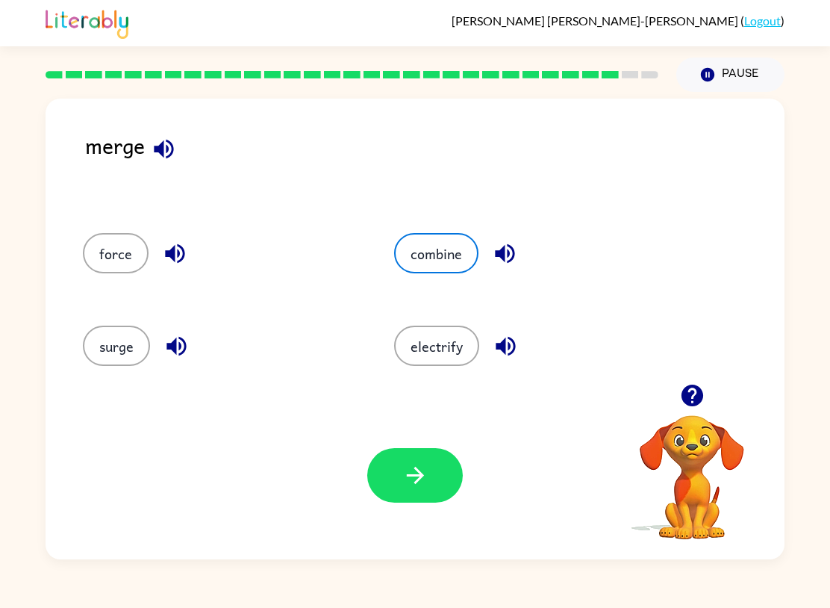
click at [420, 471] on icon "button" at bounding box center [415, 475] width 26 height 26
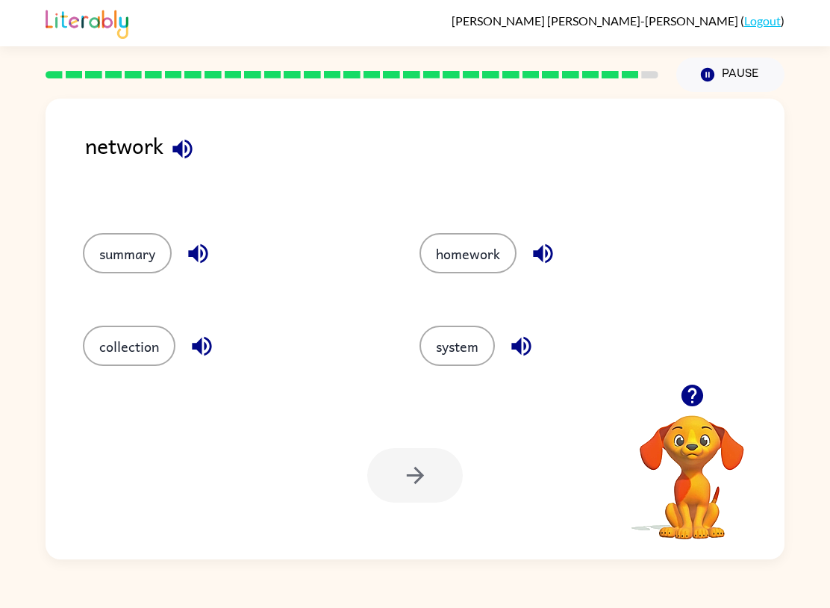
click at [464, 358] on button "system" at bounding box center [457, 345] width 75 height 40
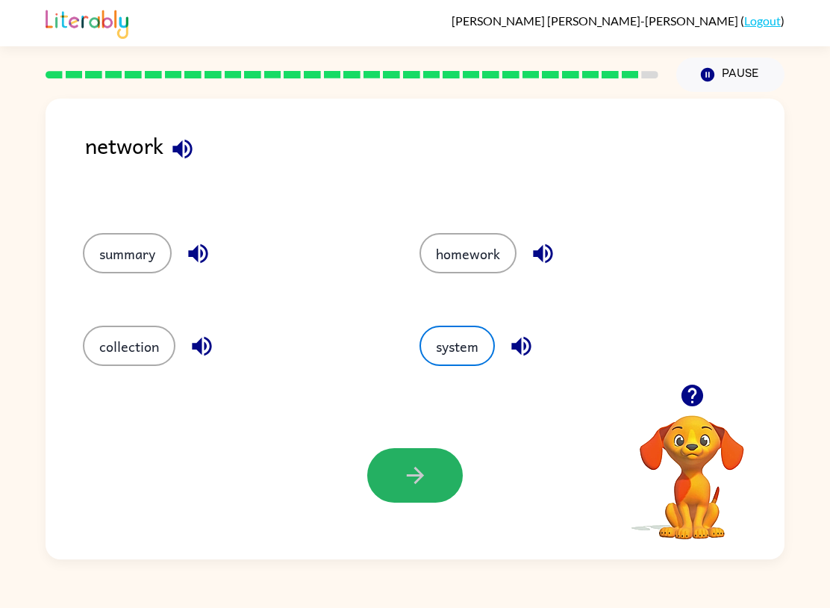
click at [418, 471] on icon "button" at bounding box center [414, 475] width 17 height 17
